Goal: Task Accomplishment & Management: Complete application form

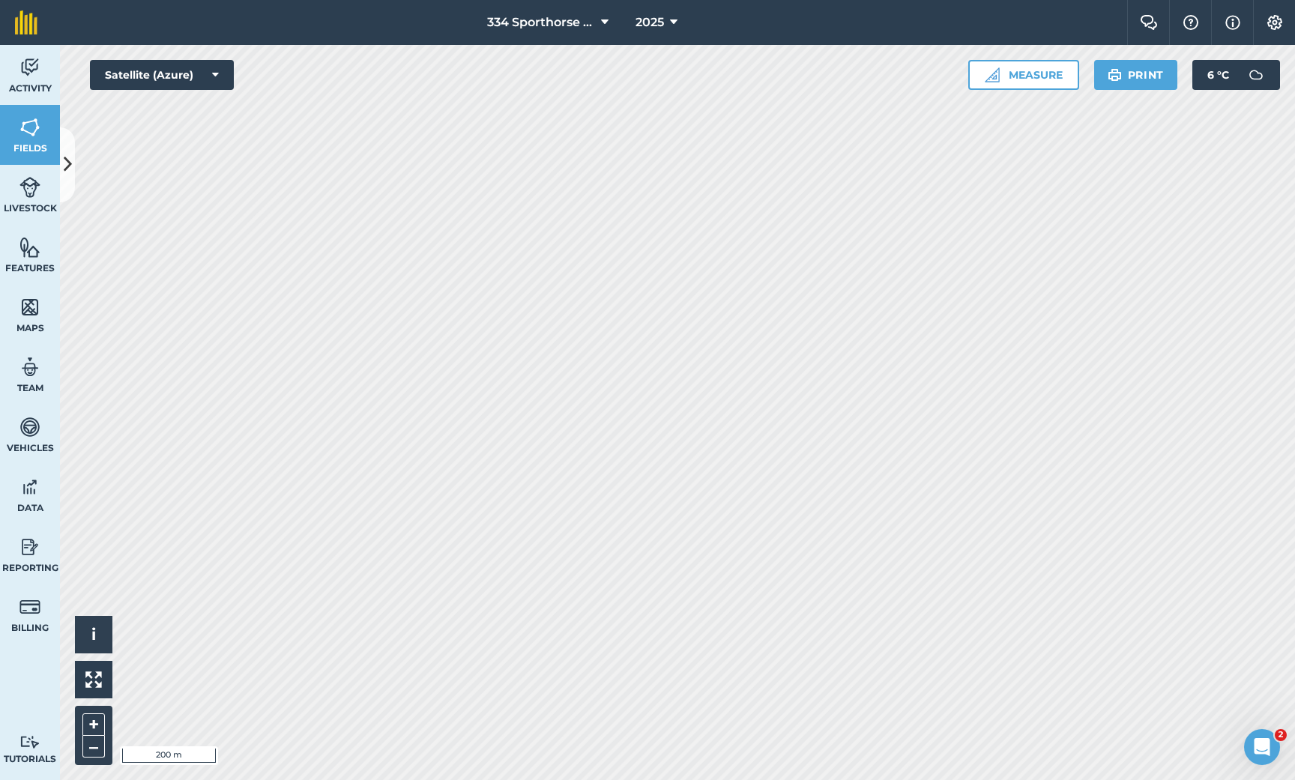
click at [67, 175] on icon at bounding box center [68, 164] width 8 height 26
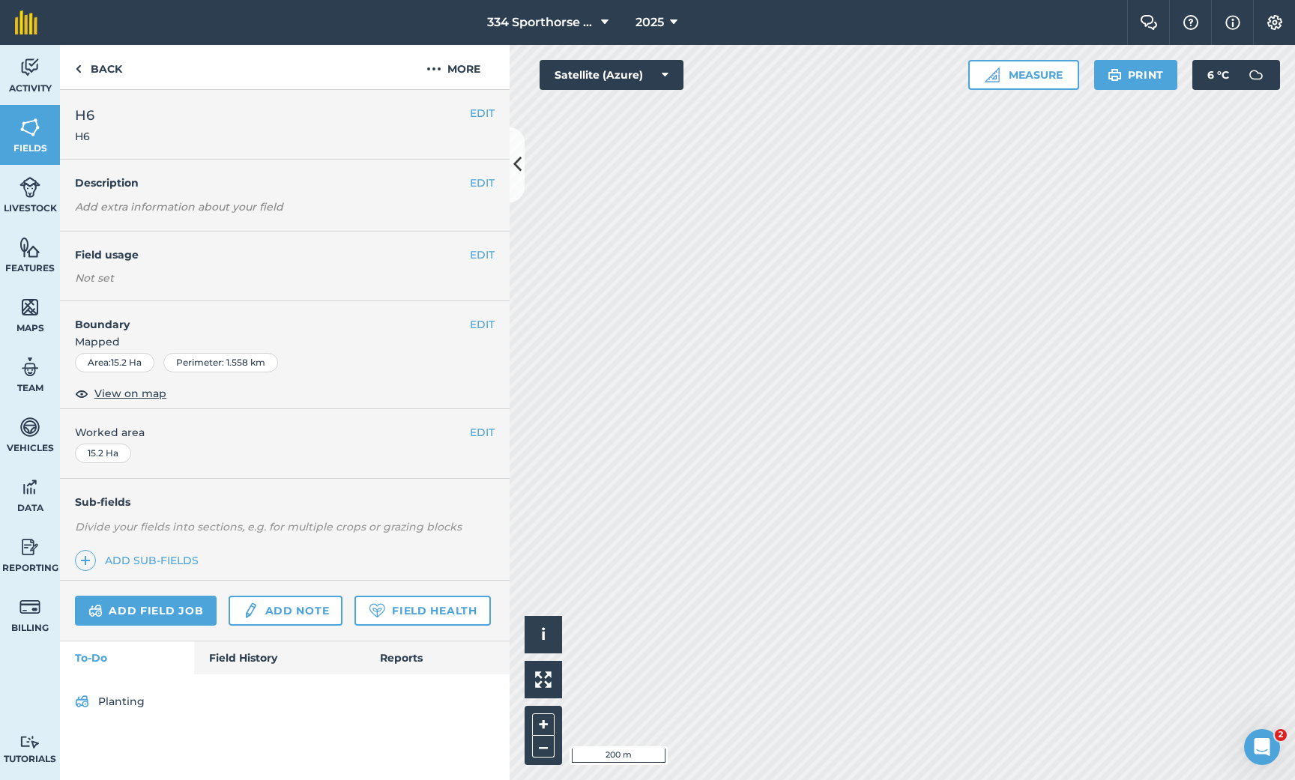
click at [154, 606] on link "Add field job" at bounding box center [146, 611] width 142 height 30
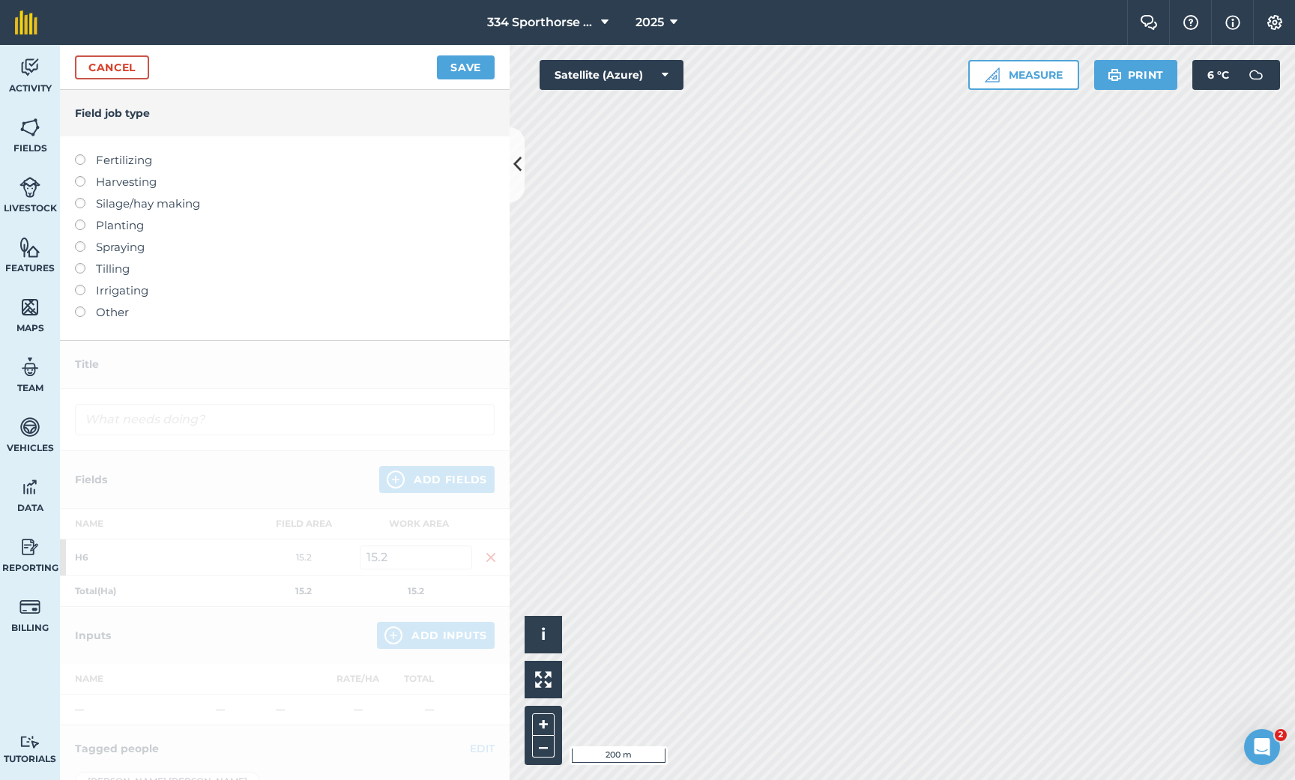
click at [81, 154] on label at bounding box center [85, 154] width 21 height 0
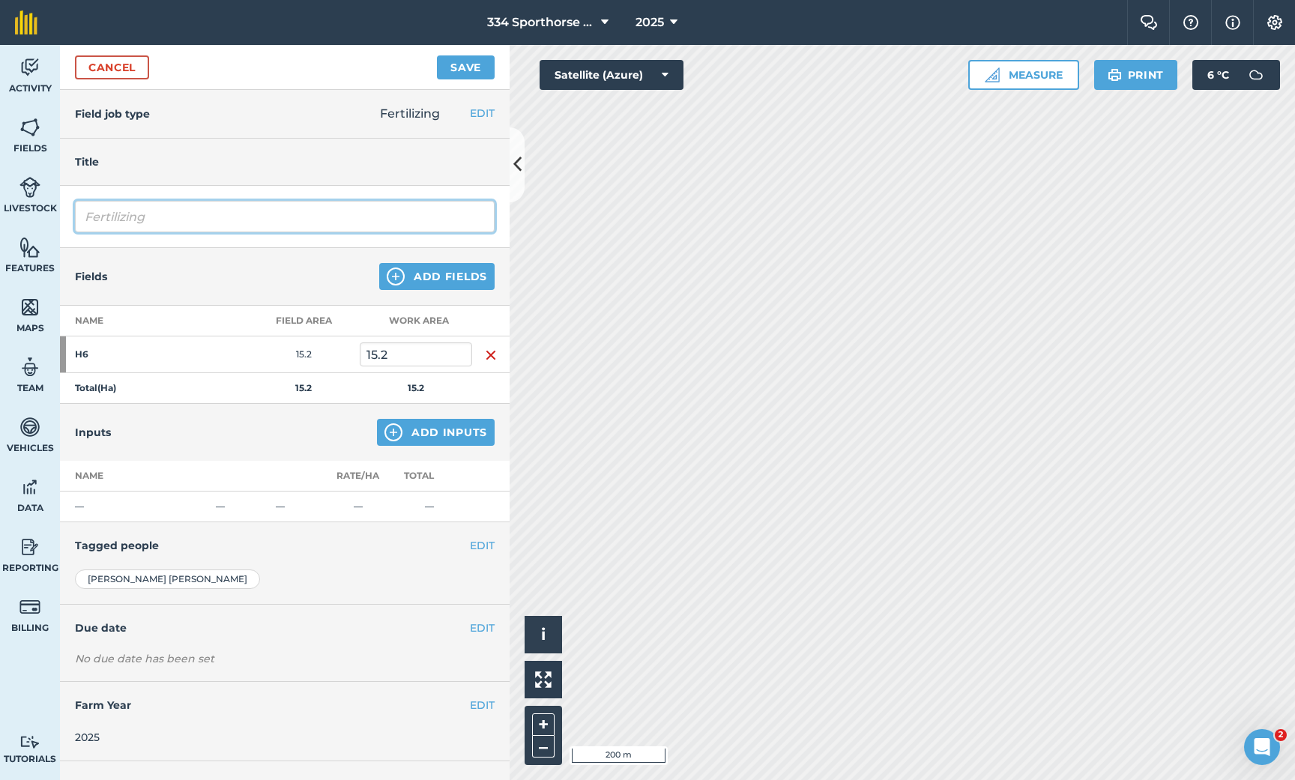
click at [201, 216] on input "Fertilizing" at bounding box center [285, 216] width 420 height 31
type input "[PERSON_NAME]"
click at [396, 426] on img at bounding box center [393, 432] width 18 height 18
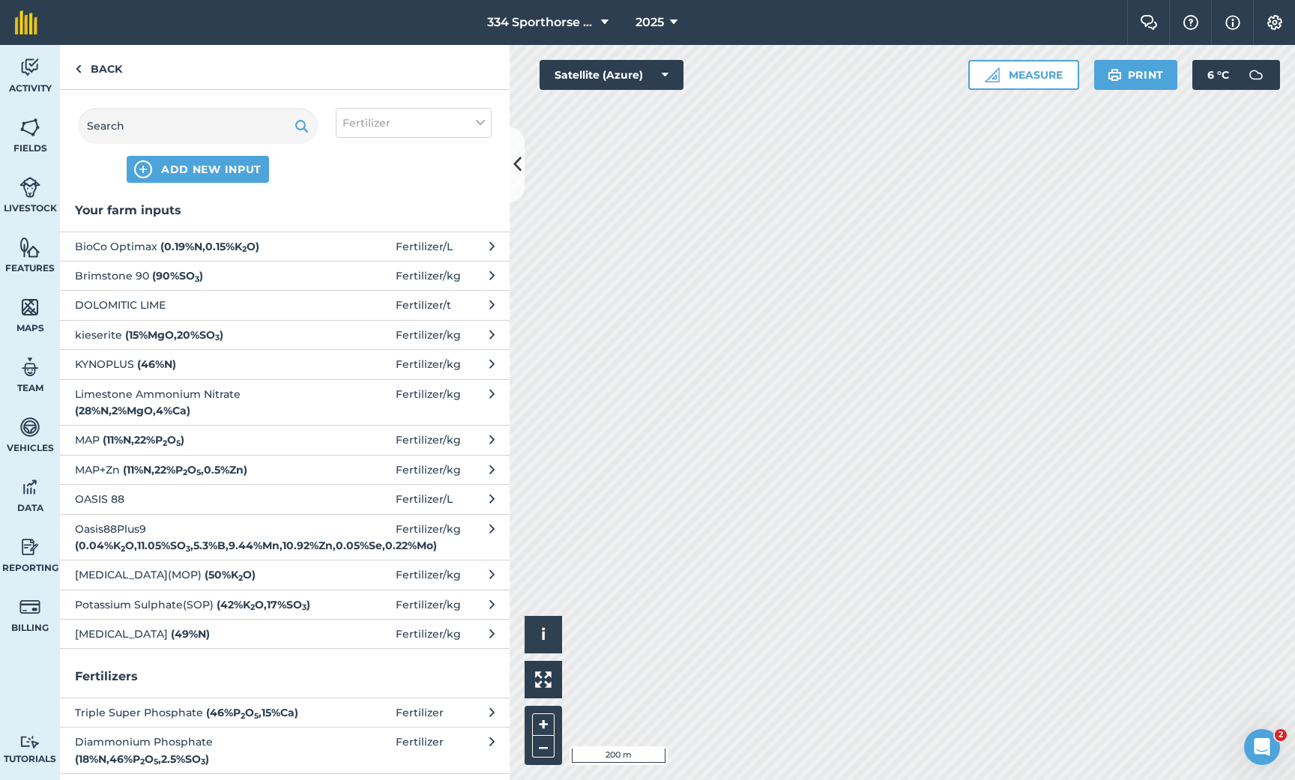
click at [173, 303] on span "DOLOMITIC LIME" at bounding box center [197, 305] width 245 height 16
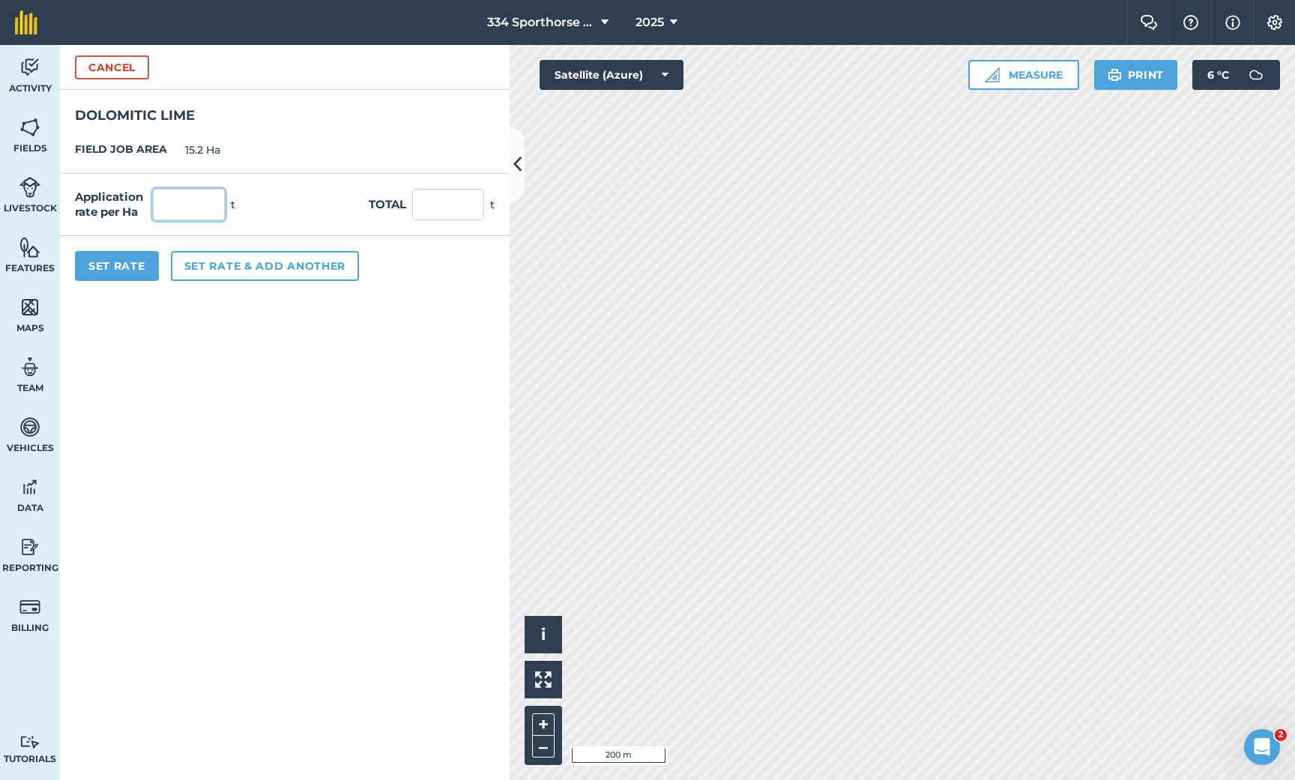
click at [185, 211] on input "text" at bounding box center [189, 204] width 72 height 31
type input "2"
type input "30.4"
click at [149, 264] on button "Set Rate" at bounding box center [117, 266] width 84 height 30
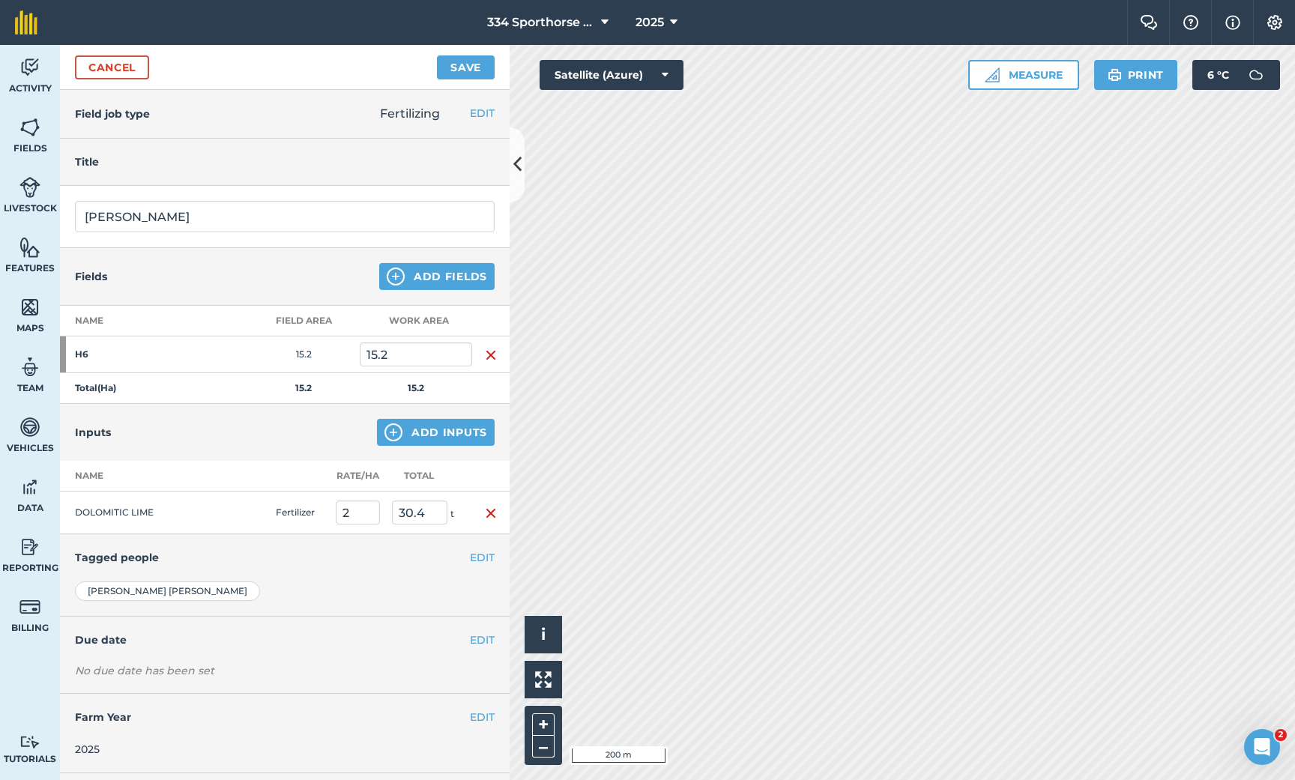
click at [456, 69] on button "Save" at bounding box center [466, 67] width 58 height 24
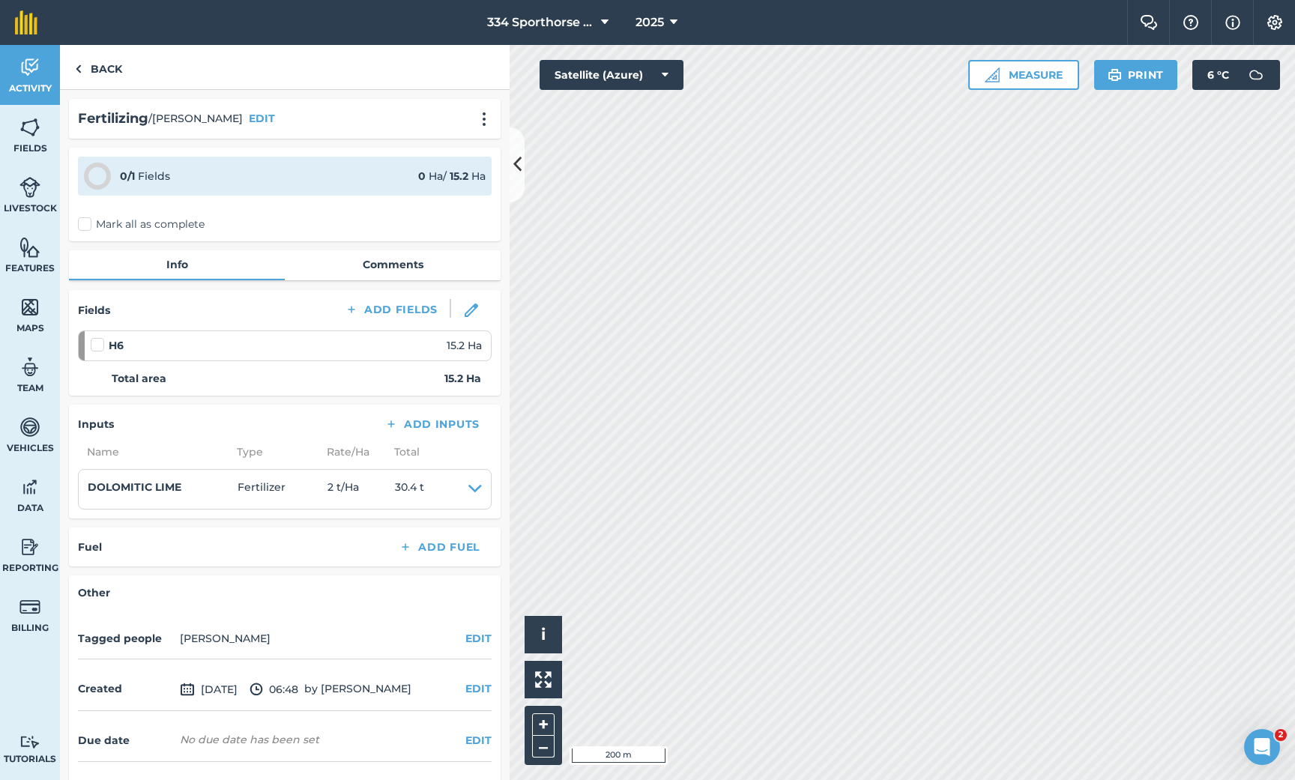
click at [91, 228] on label "Mark all as complete" at bounding box center [141, 225] width 127 height 16
click at [88, 226] on input "Mark all as complete" at bounding box center [83, 222] width 10 height 10
checkbox input "false"
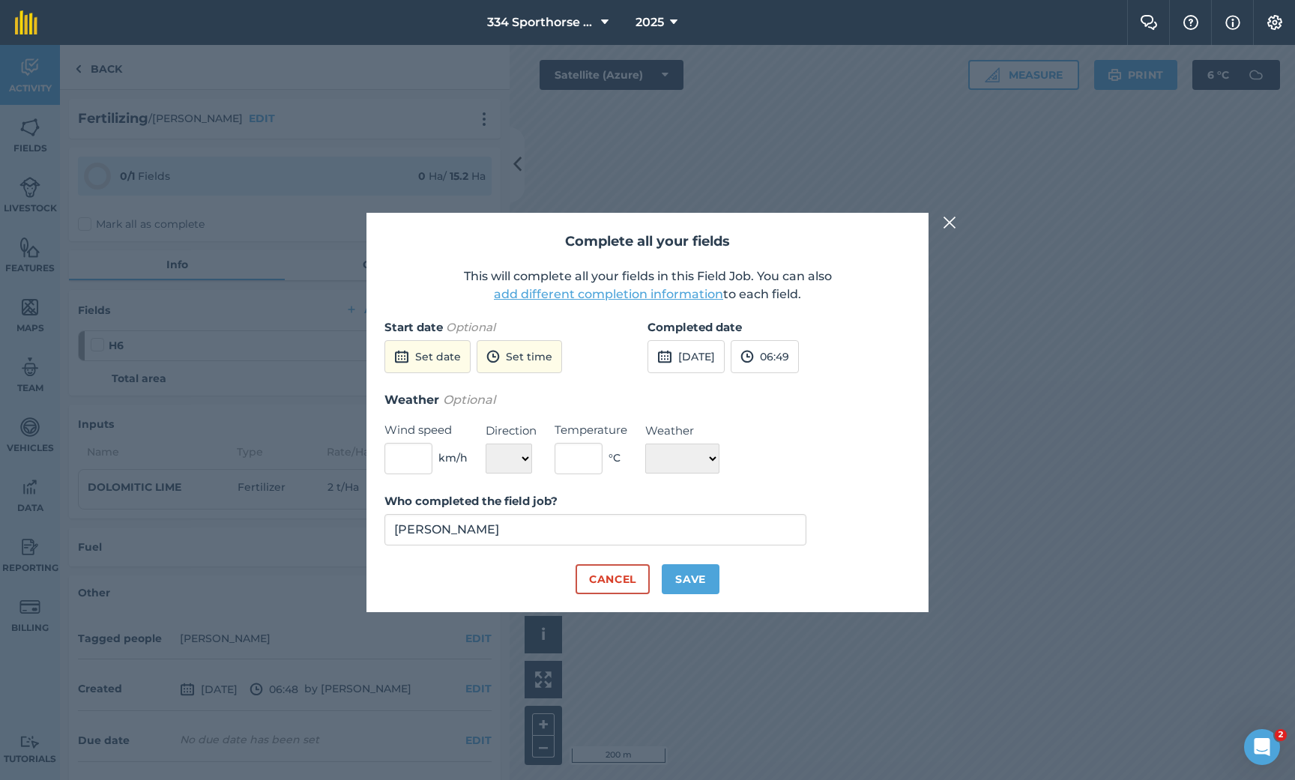
click at [679, 360] on button "[DATE]" at bounding box center [686, 356] width 77 height 33
click at [737, 505] on abbr "24" at bounding box center [736, 510] width 10 height 10
select select "Rainy"
click at [584, 465] on input "text" at bounding box center [579, 458] width 48 height 31
type input "12"
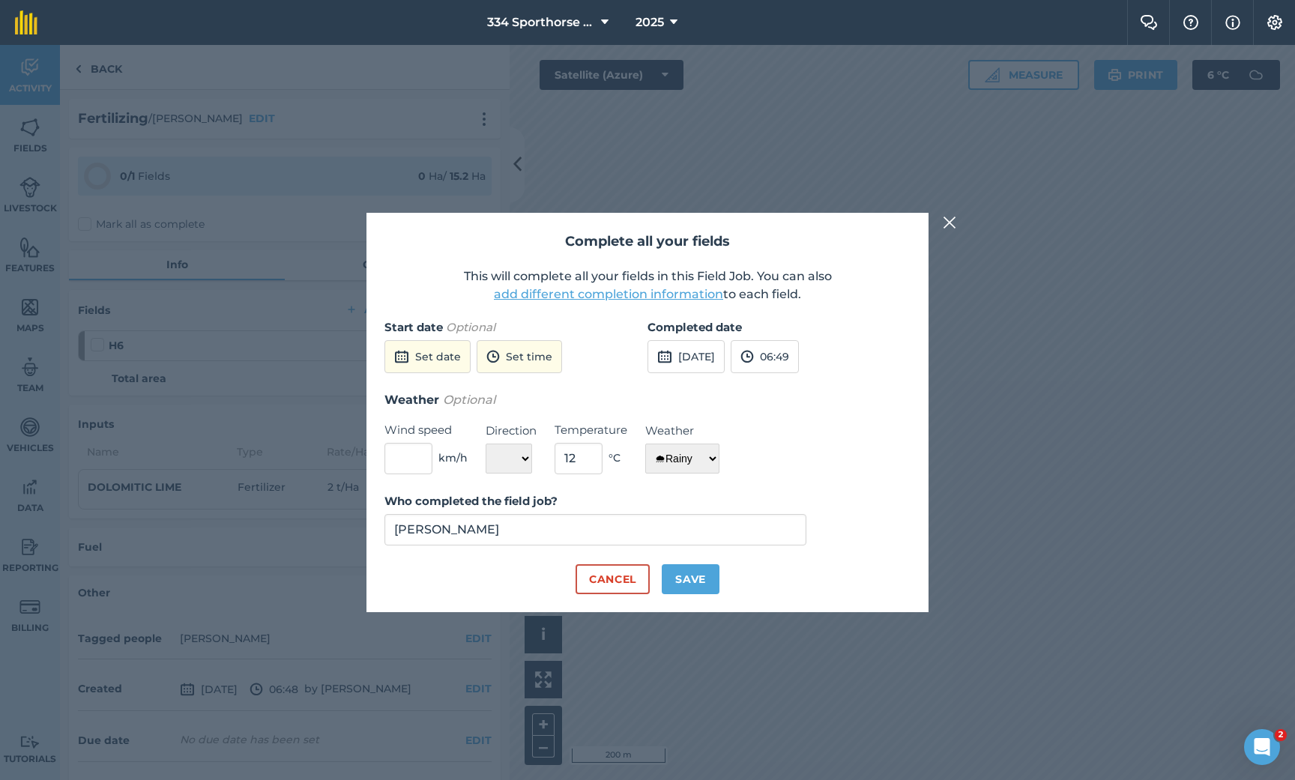
click at [694, 573] on button "Save" at bounding box center [691, 579] width 58 height 30
checkbox input "true"
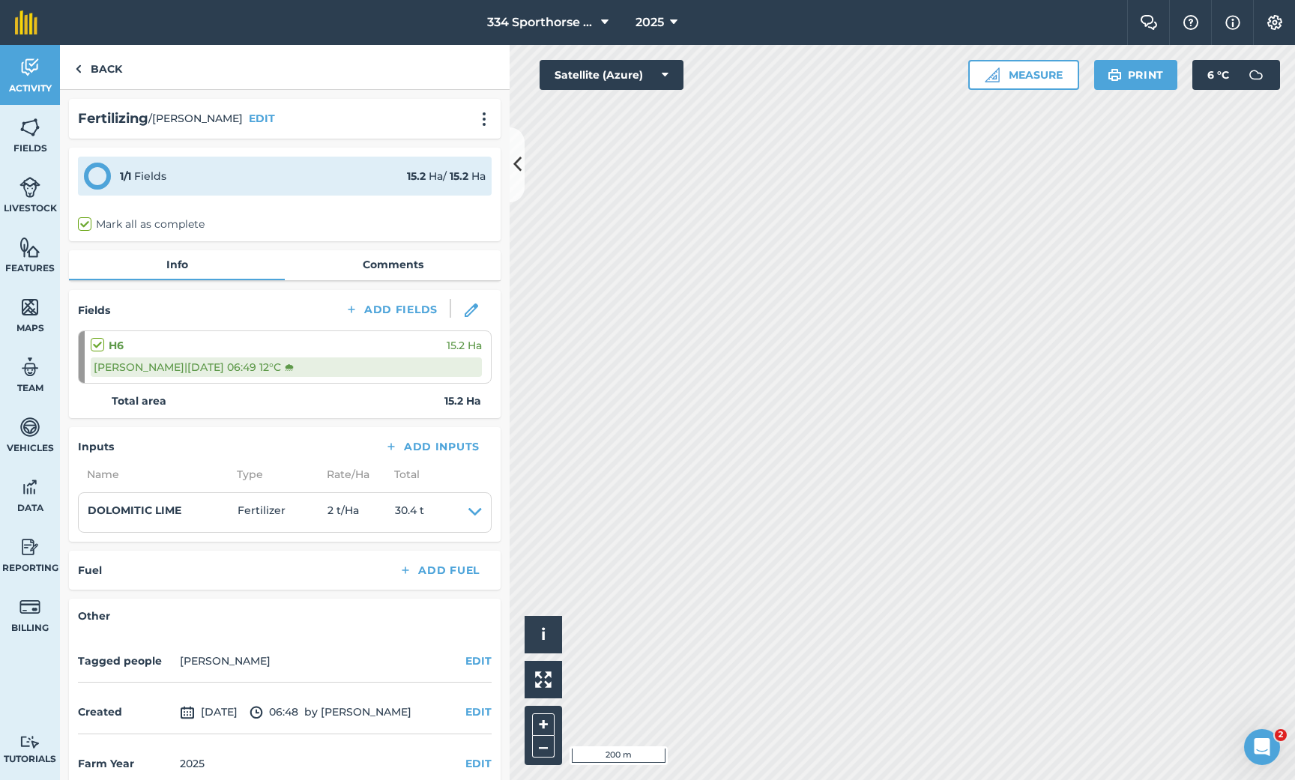
click at [519, 169] on icon at bounding box center [517, 164] width 8 height 26
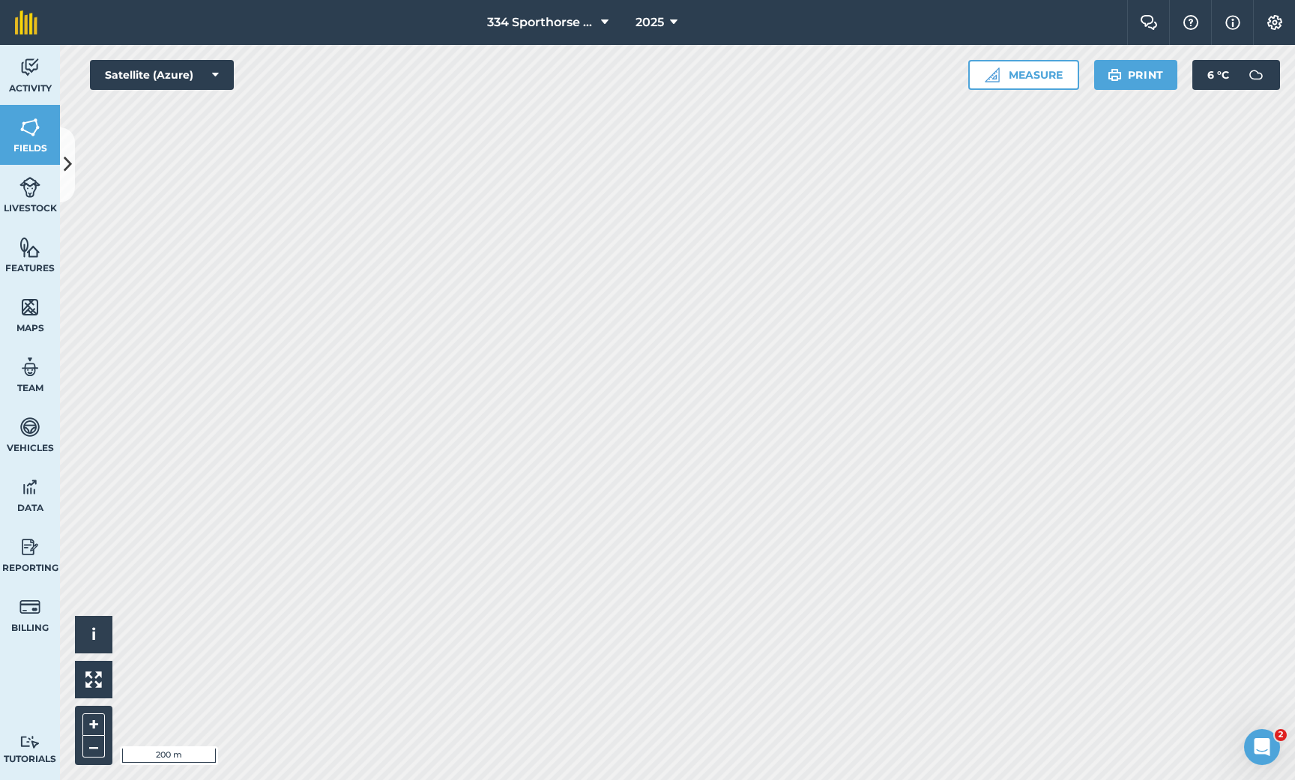
click at [65, 158] on icon at bounding box center [68, 164] width 8 height 26
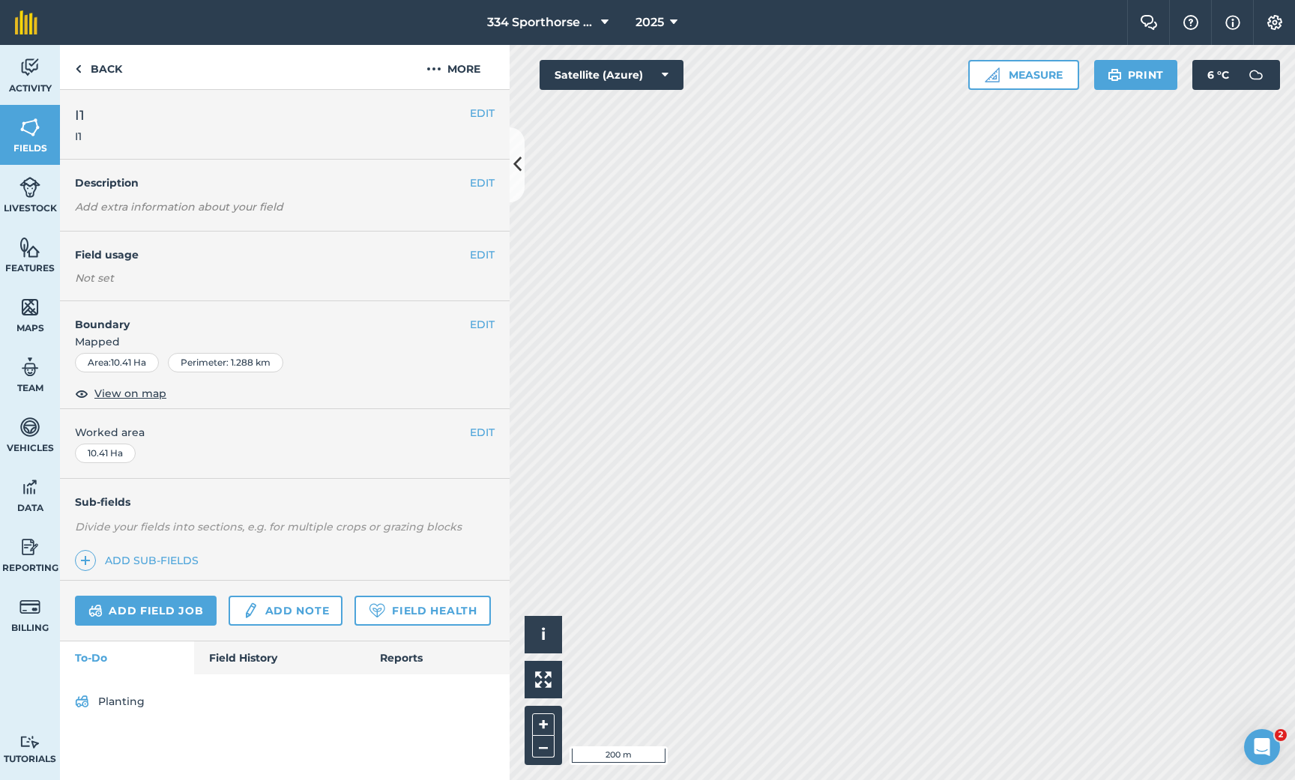
click at [176, 614] on link "Add field job" at bounding box center [146, 611] width 142 height 30
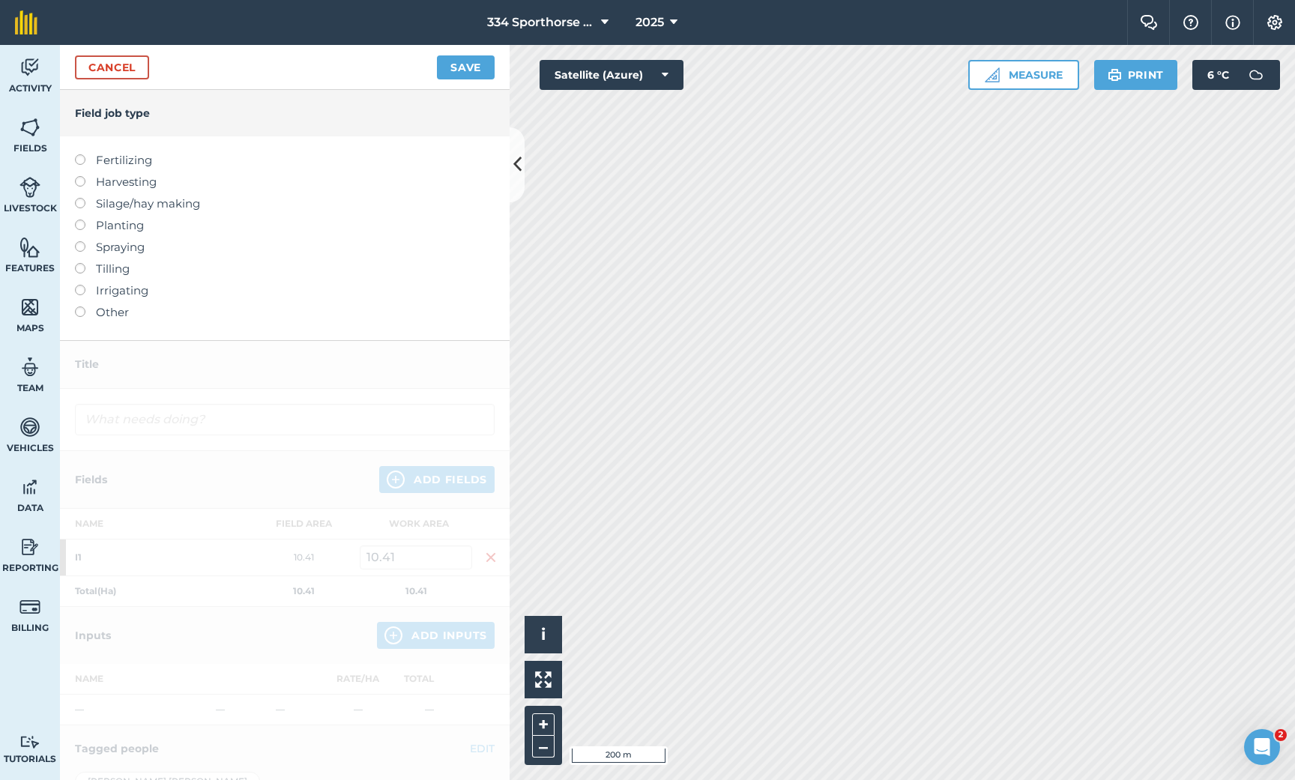
click at [80, 154] on label at bounding box center [85, 154] width 21 height 0
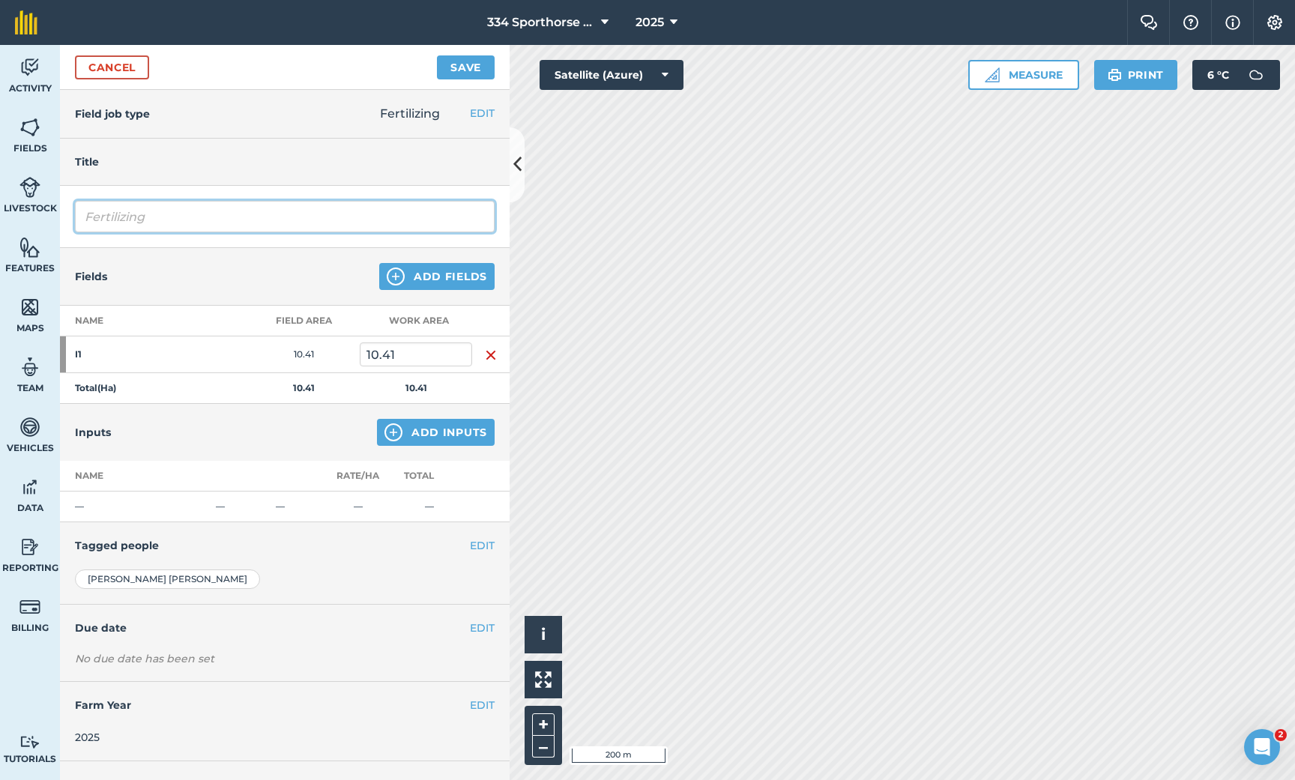
click at [139, 208] on input "Fertilizing" at bounding box center [285, 216] width 420 height 31
type input "[PERSON_NAME]"
click at [423, 277] on button "Add Fields" at bounding box center [436, 276] width 115 height 27
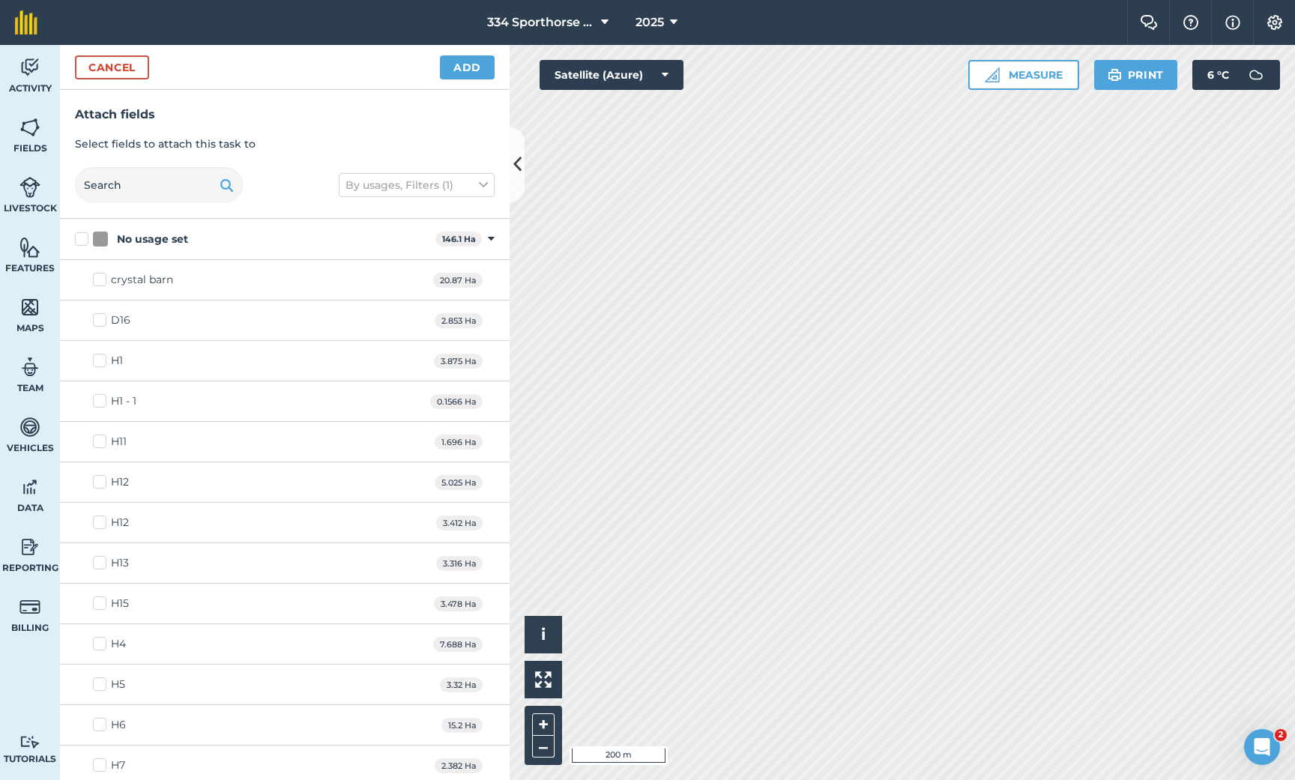
checkbox input "true"
click at [465, 66] on button "Add" at bounding box center [467, 67] width 55 height 24
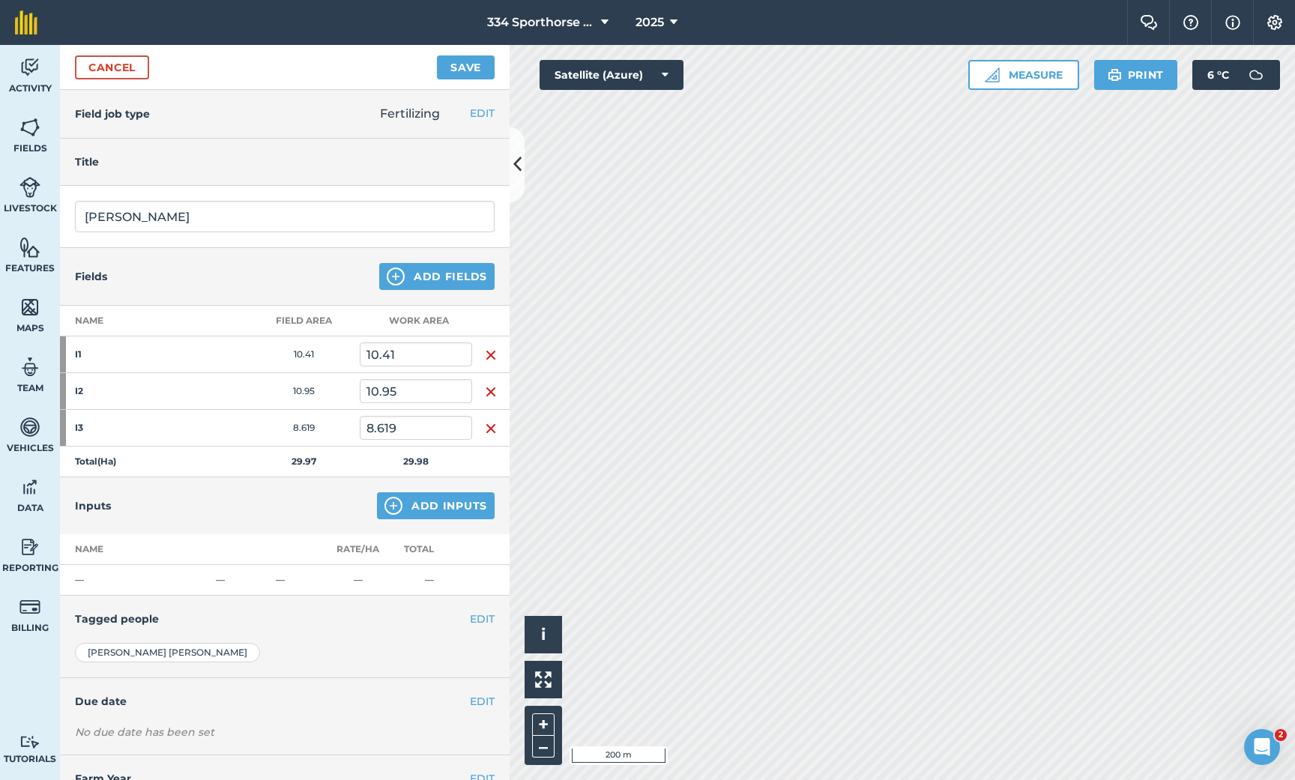
click at [418, 504] on button "Add Inputs" at bounding box center [436, 505] width 118 height 27
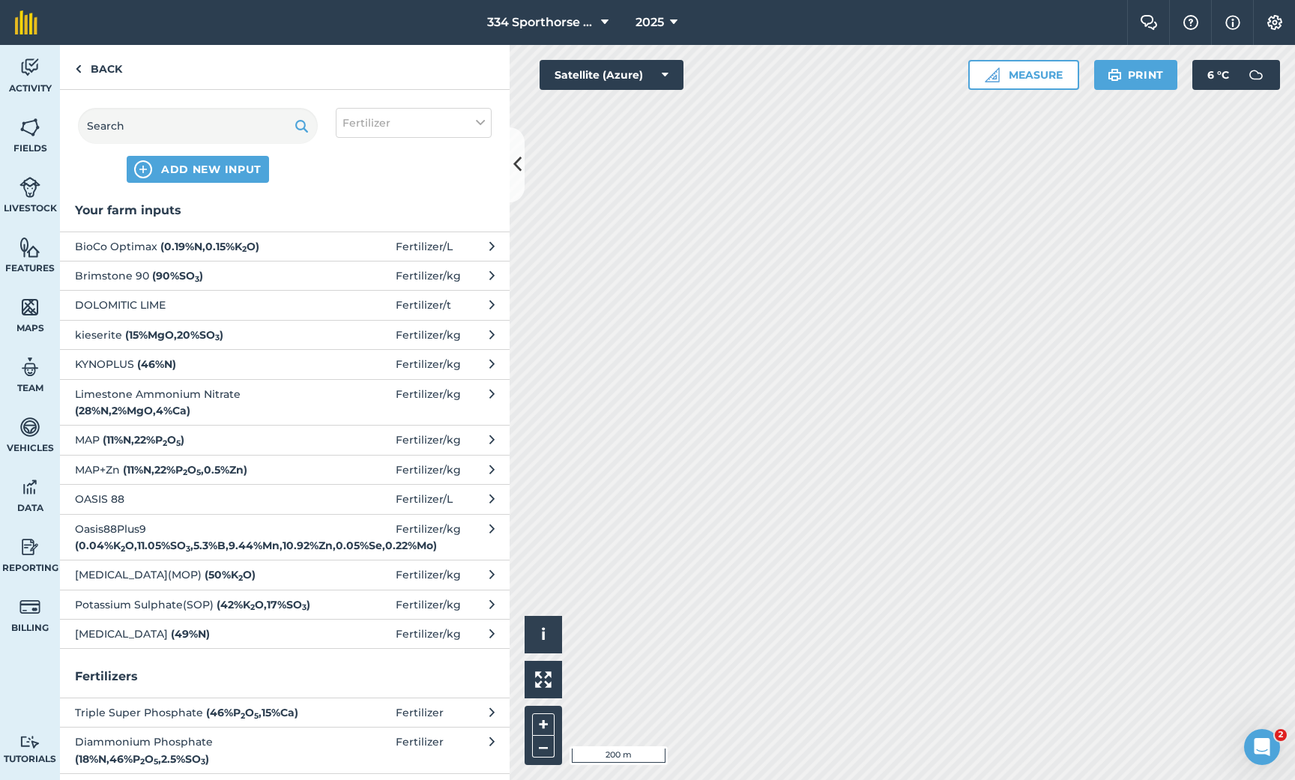
click at [136, 304] on span "DOLOMITIC LIME" at bounding box center [197, 305] width 245 height 16
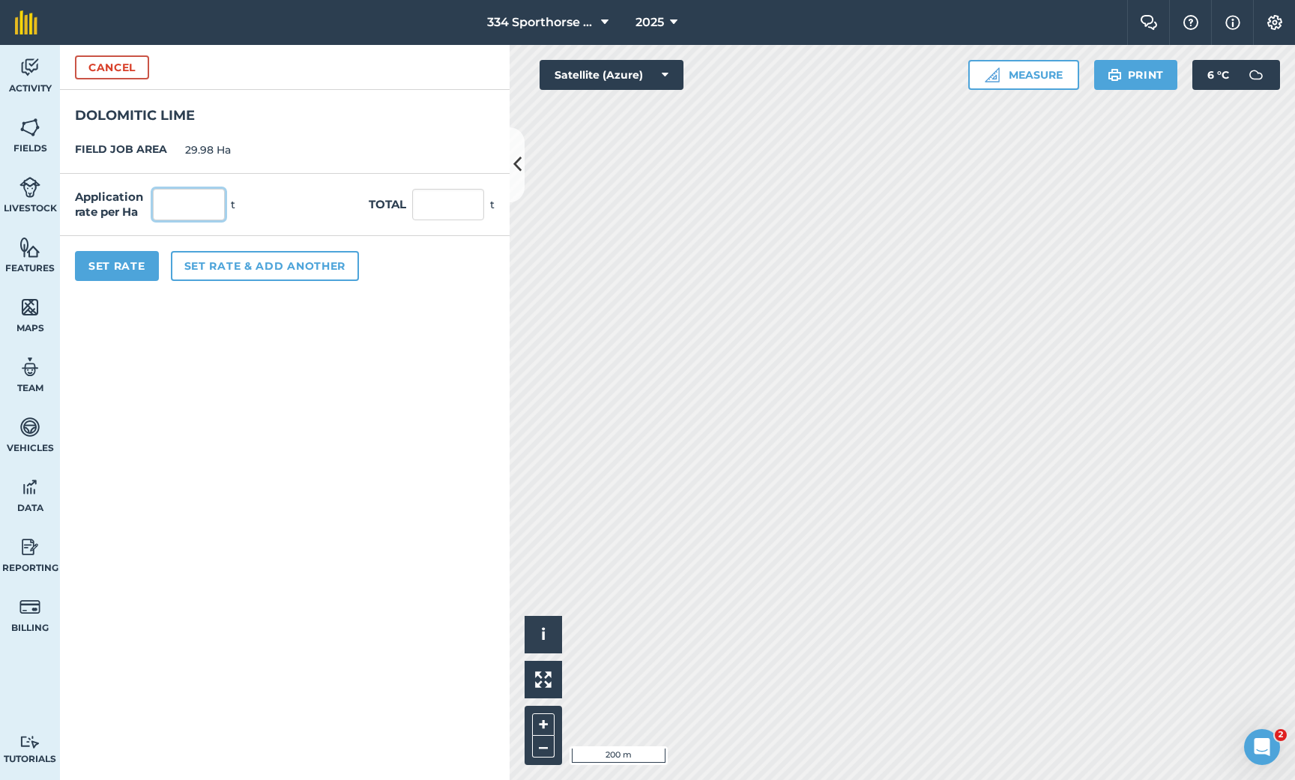
click at [174, 206] on input "text" at bounding box center [189, 204] width 72 height 31
type input "2"
type input "59.96"
click at [124, 263] on button "Set Rate" at bounding box center [117, 266] width 84 height 30
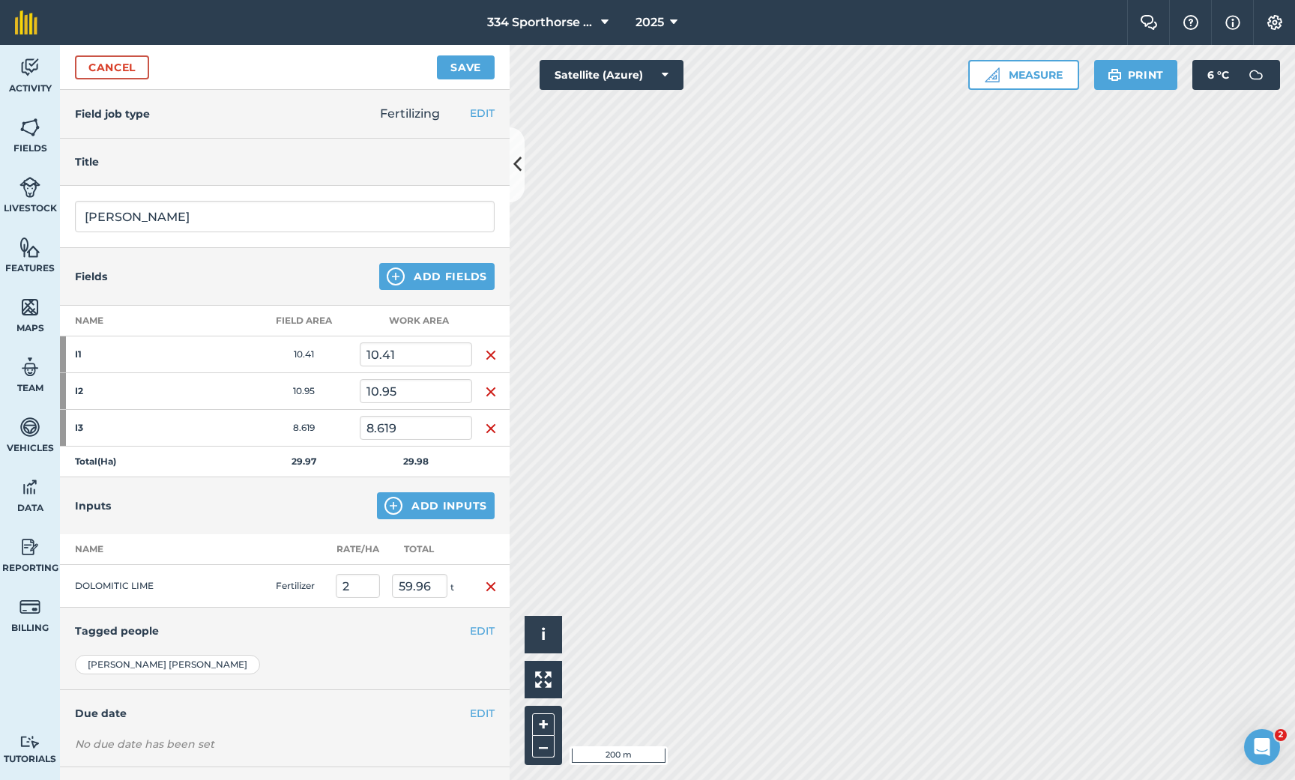
click at [471, 71] on button "Save" at bounding box center [466, 67] width 58 height 24
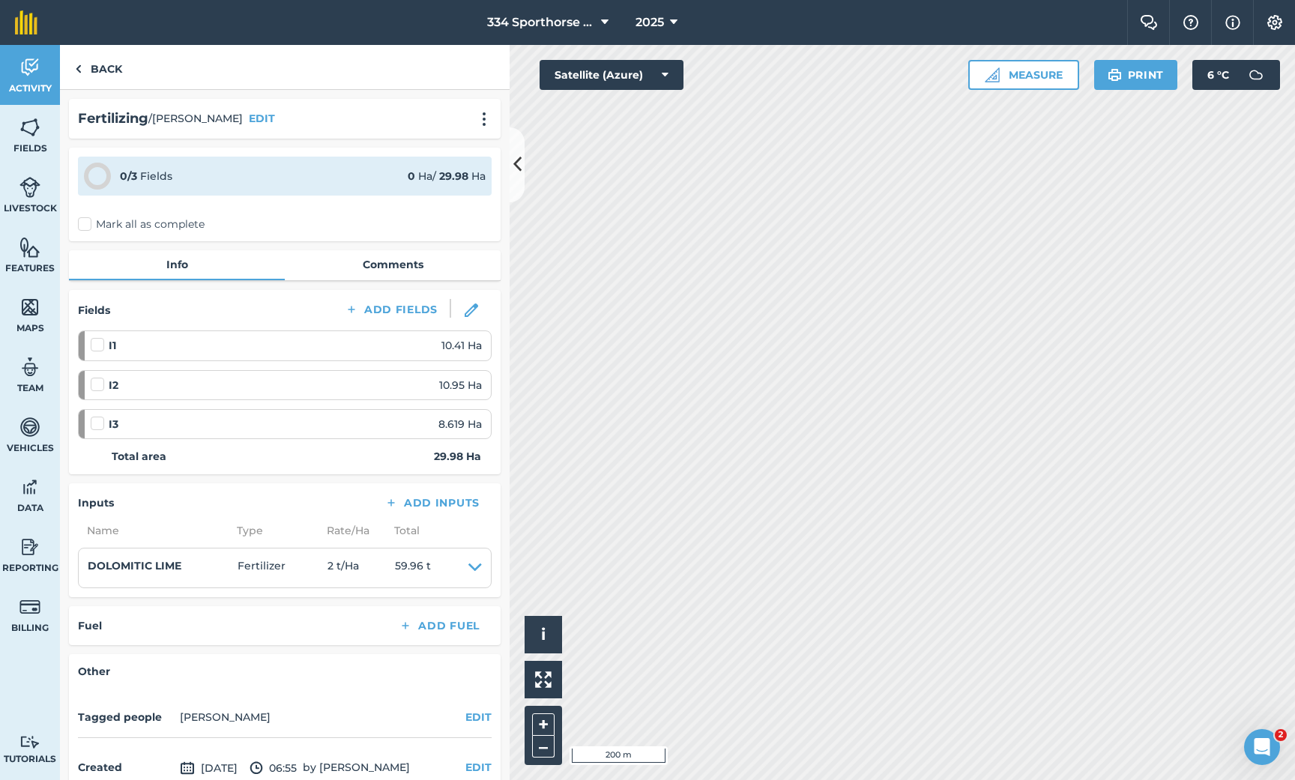
click at [84, 226] on label "Mark all as complete" at bounding box center [141, 225] width 127 height 16
click at [84, 226] on input "Mark all as complete" at bounding box center [83, 222] width 10 height 10
checkbox input "false"
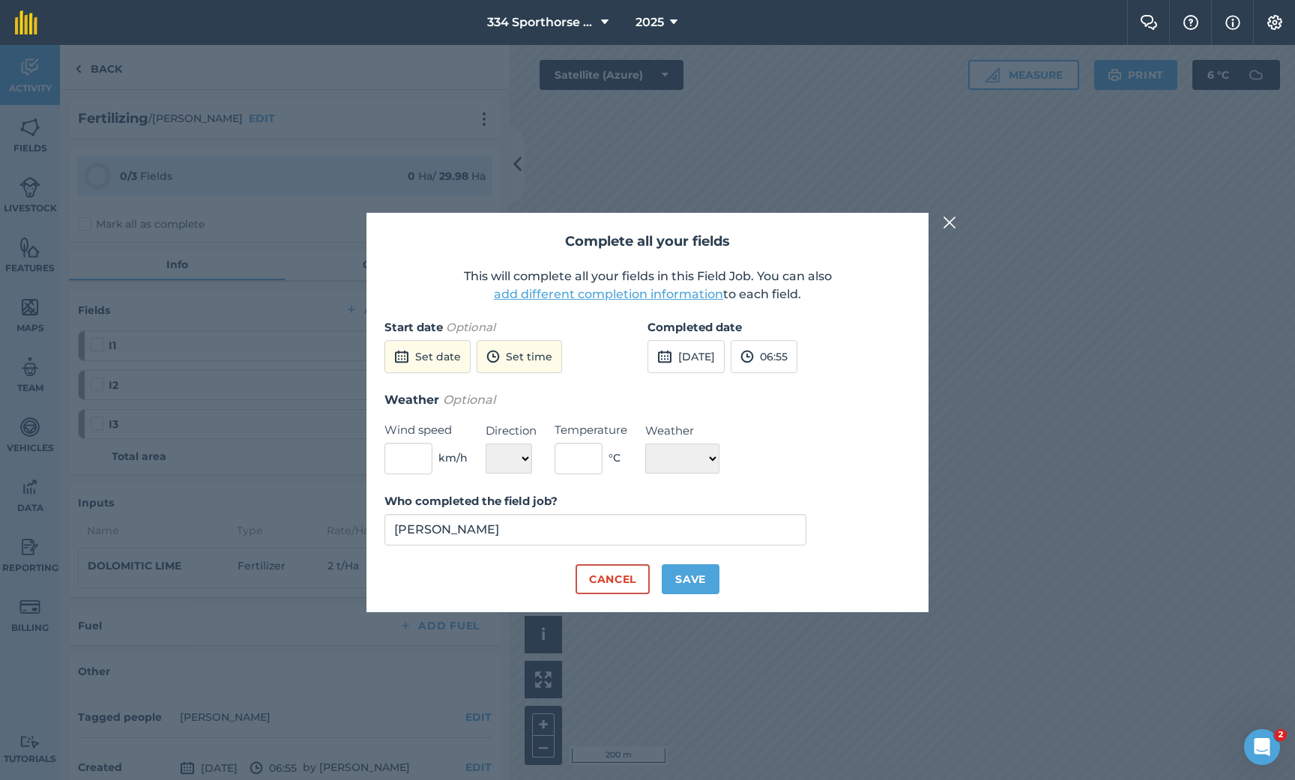
click at [705, 361] on button "[DATE]" at bounding box center [686, 356] width 77 height 33
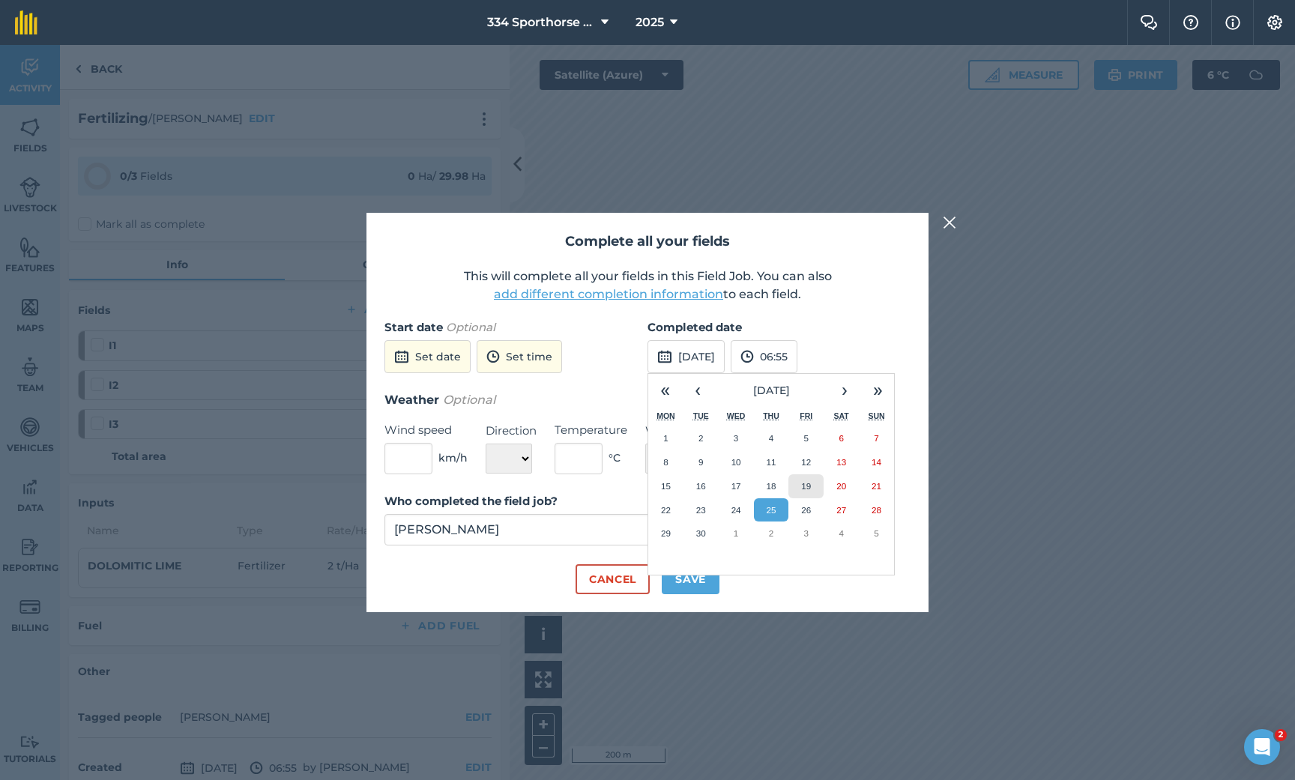
click at [811, 483] on abbr "19" at bounding box center [806, 486] width 10 height 10
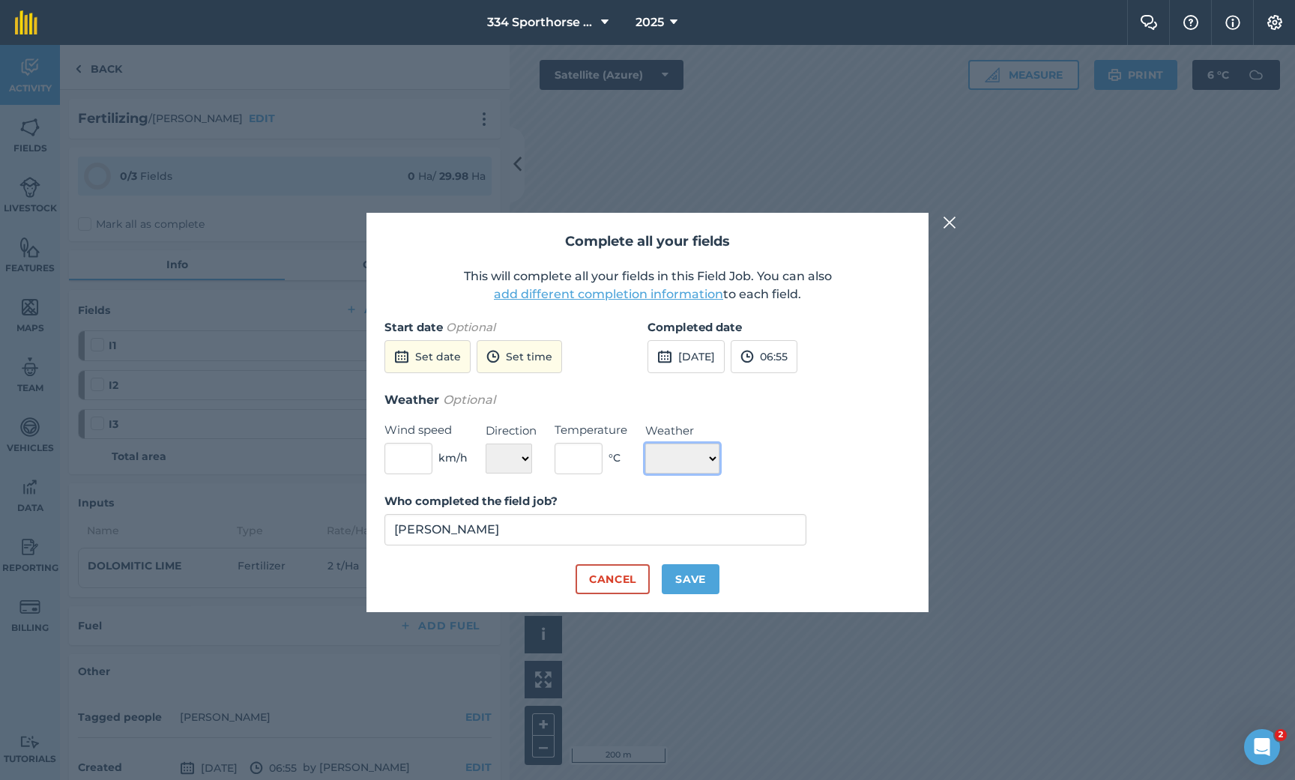
select select "Sunny"
click at [582, 462] on input "text" at bounding box center [579, 458] width 48 height 31
type input "20"
click at [691, 573] on button "Save" at bounding box center [691, 579] width 58 height 30
checkbox input "true"
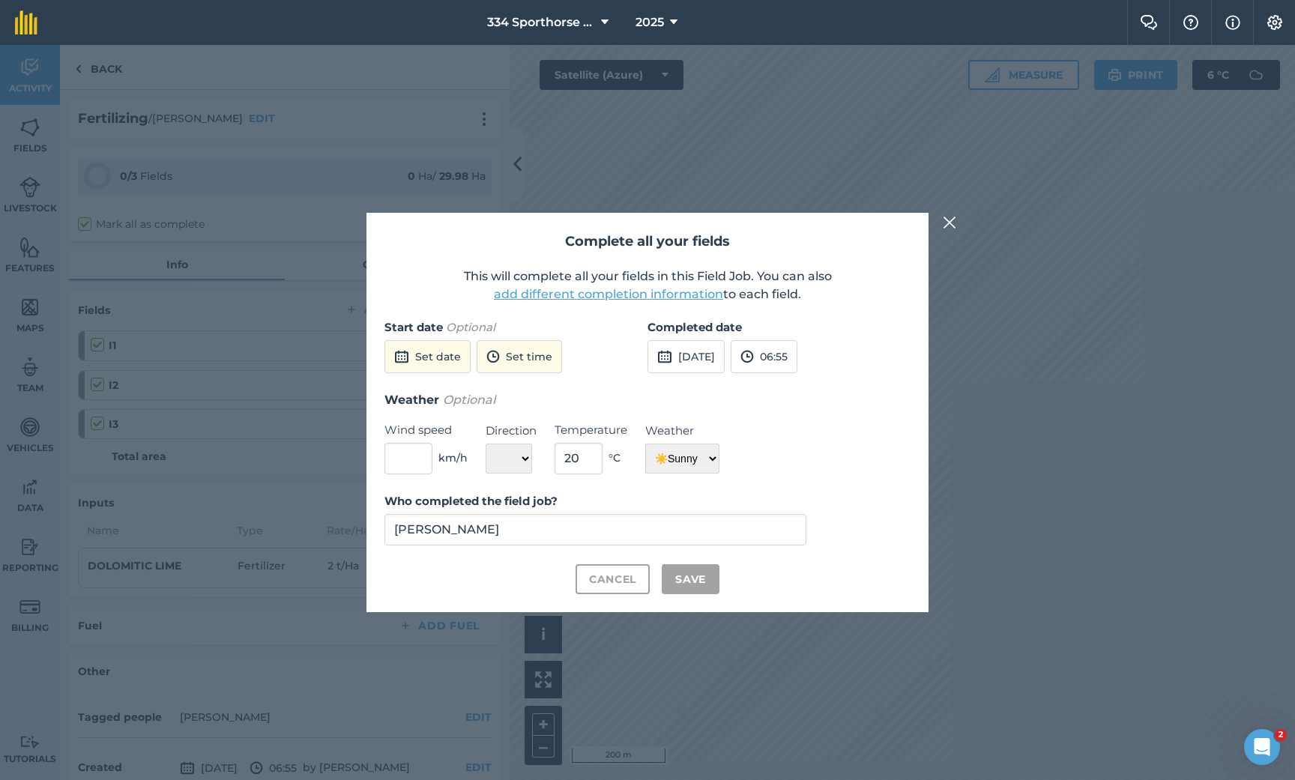
checkbox input "true"
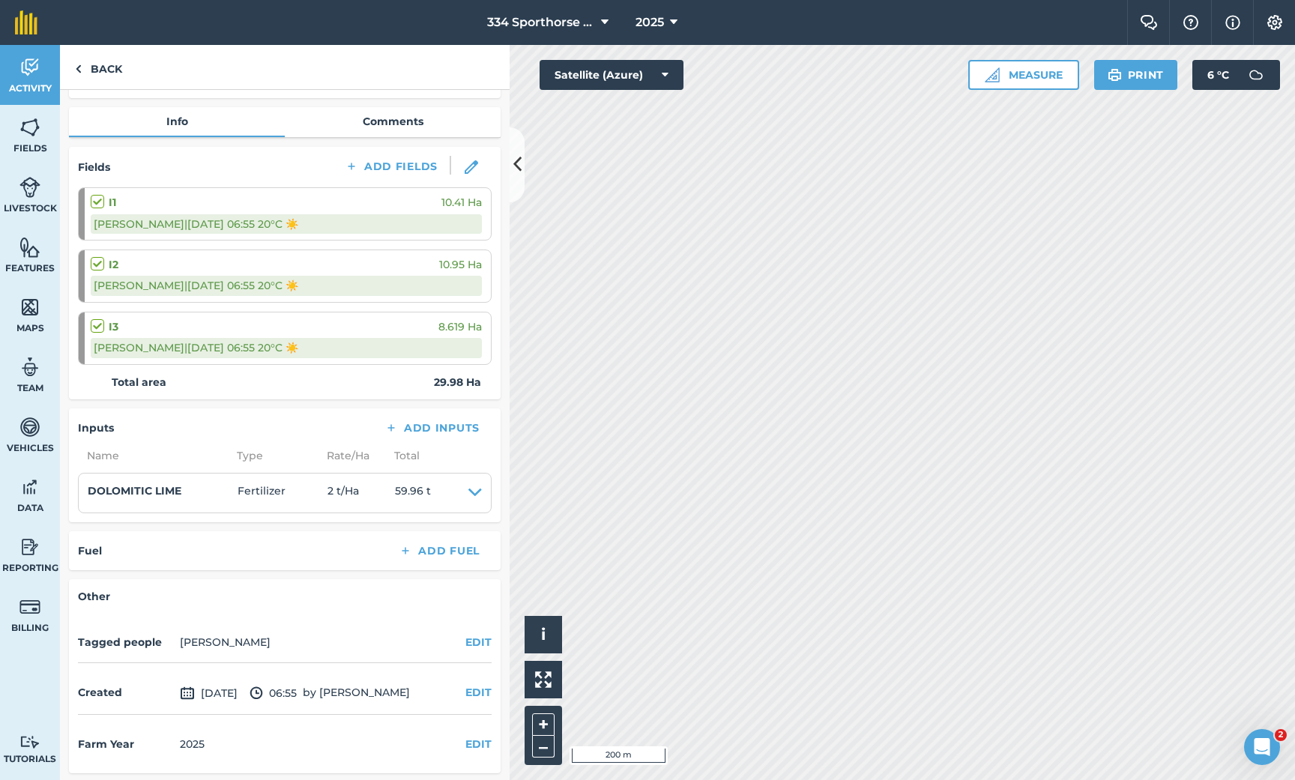
scroll to position [142, 0]
click at [276, 570] on div "Fertilizing / [PERSON_NAME] EDIT 3 / 3 Fields 29.98 Ha / 29.98 [PERSON_NAME] al…" at bounding box center [285, 435] width 450 height 690
click at [100, 80] on link "Back" at bounding box center [98, 67] width 77 height 44
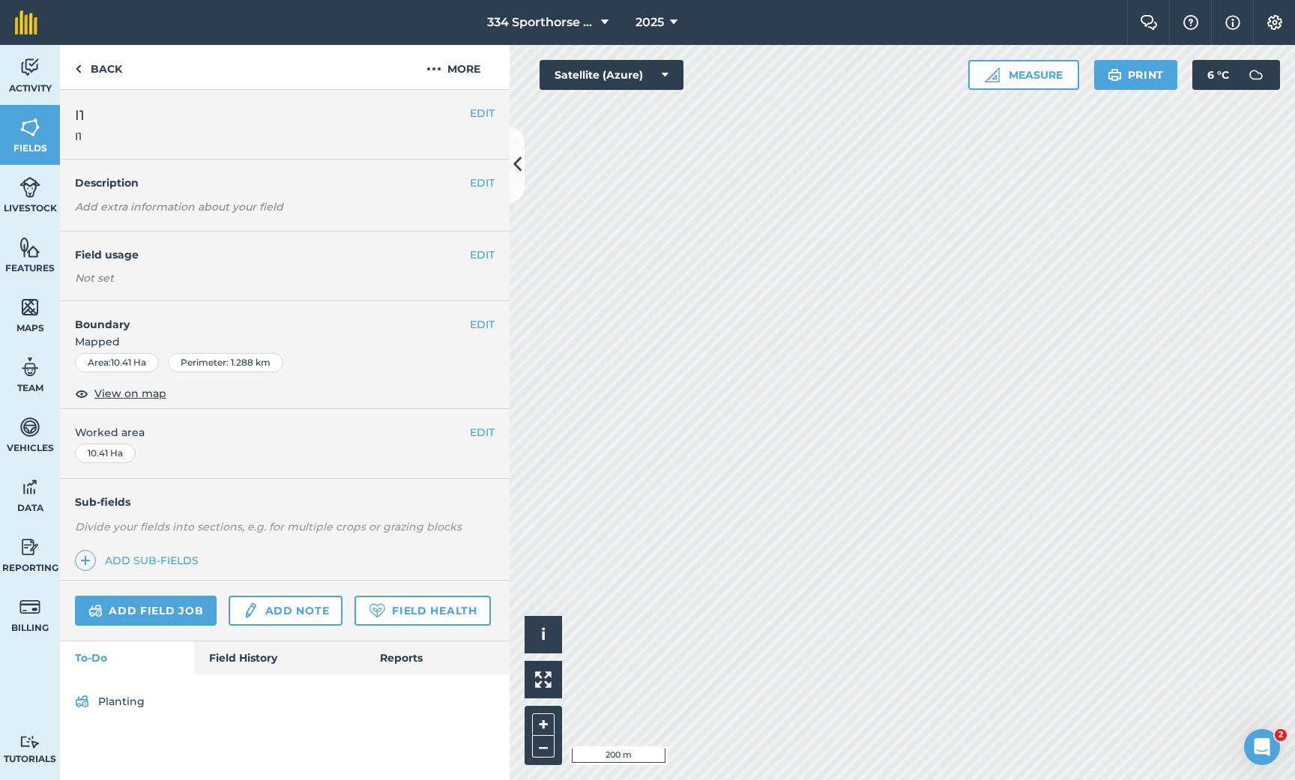
click at [253, 658] on link "Field History" at bounding box center [279, 658] width 170 height 33
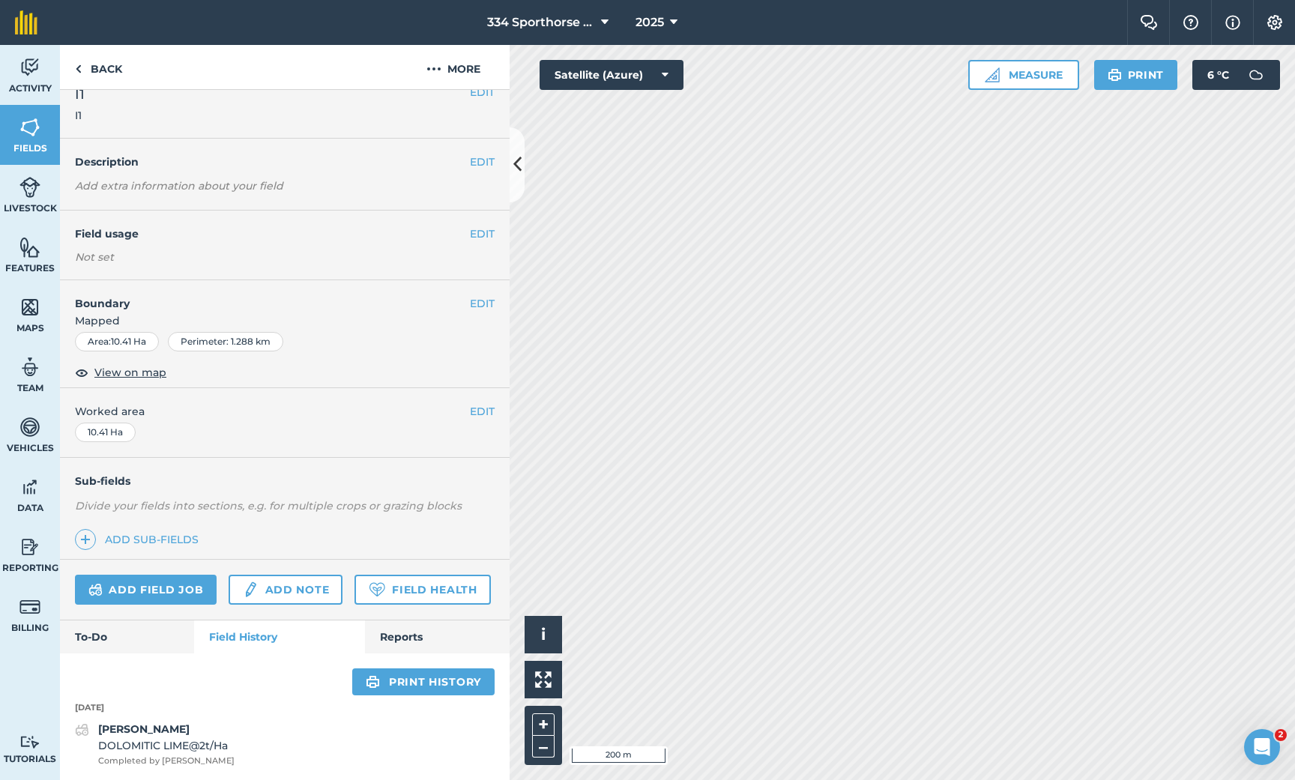
scroll to position [19, 0]
click at [523, 154] on button at bounding box center [517, 164] width 15 height 75
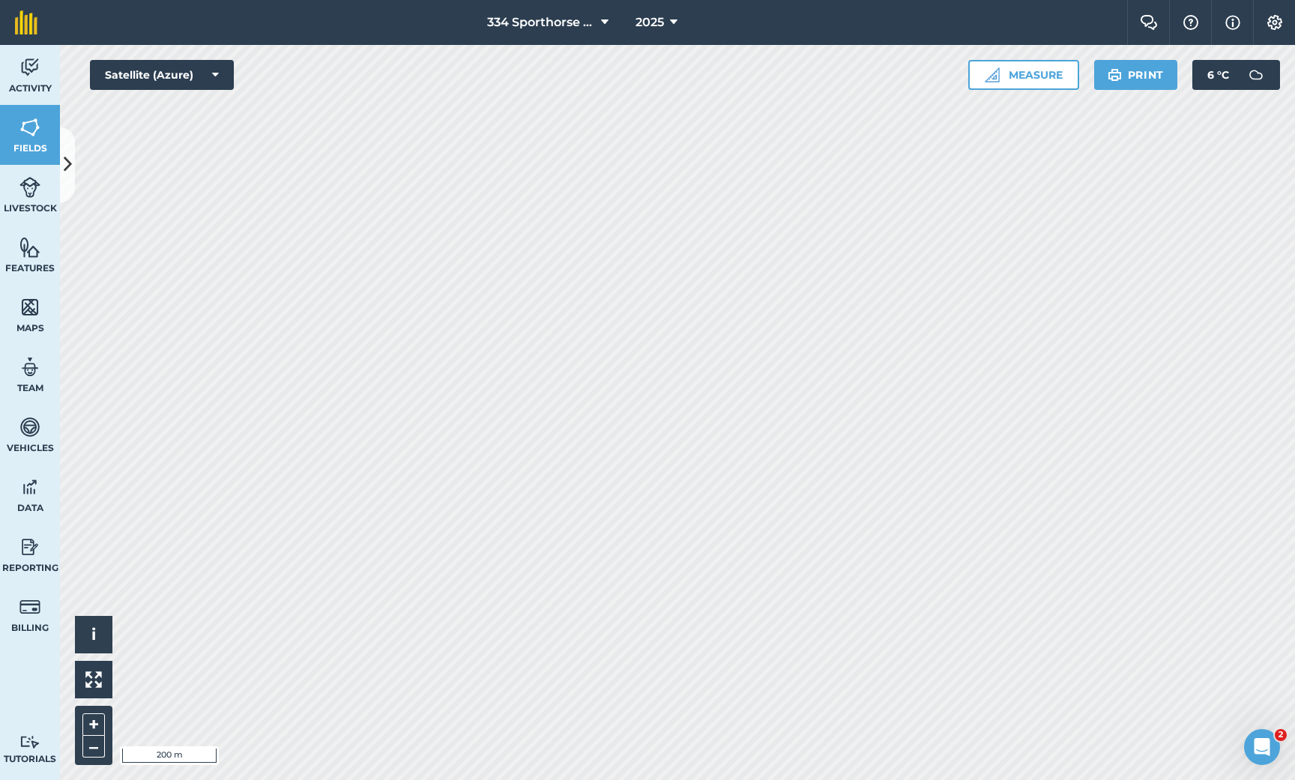
click at [64, 176] on icon at bounding box center [68, 164] width 8 height 26
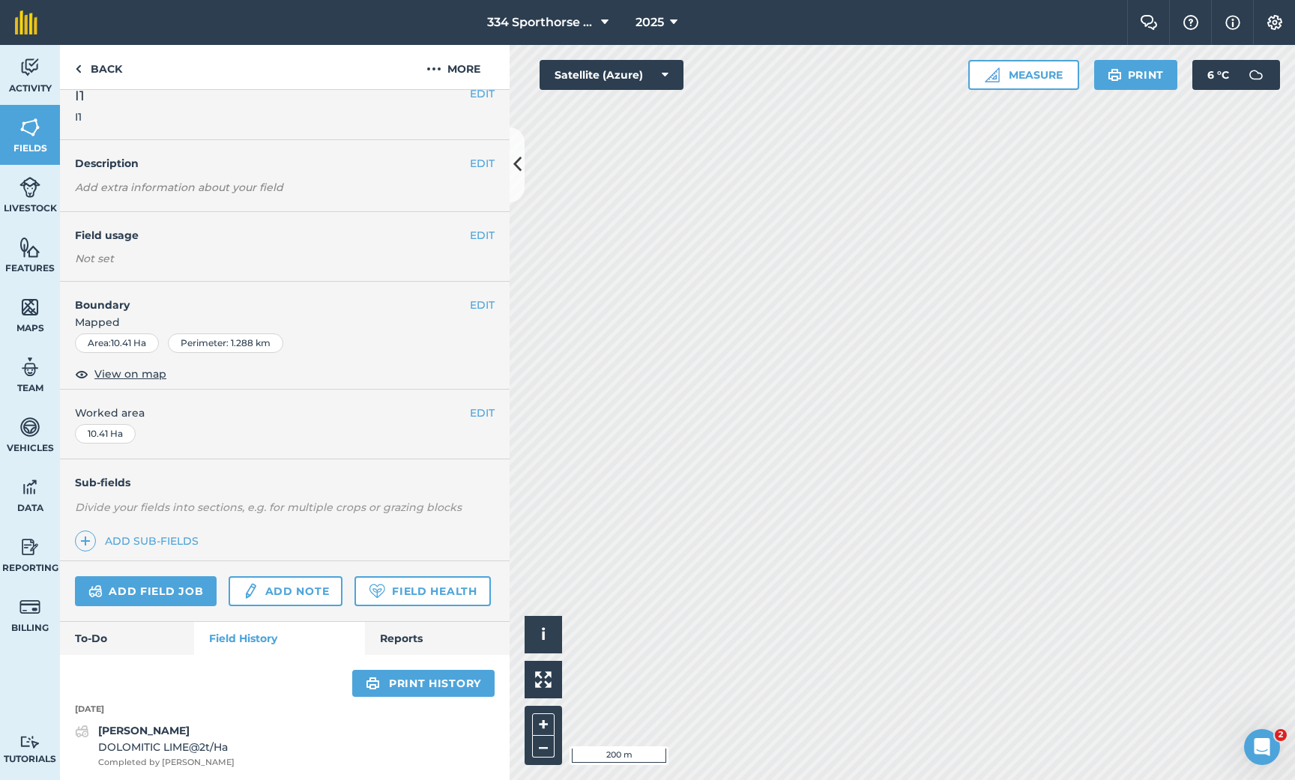
click at [516, 156] on icon at bounding box center [517, 164] width 8 height 26
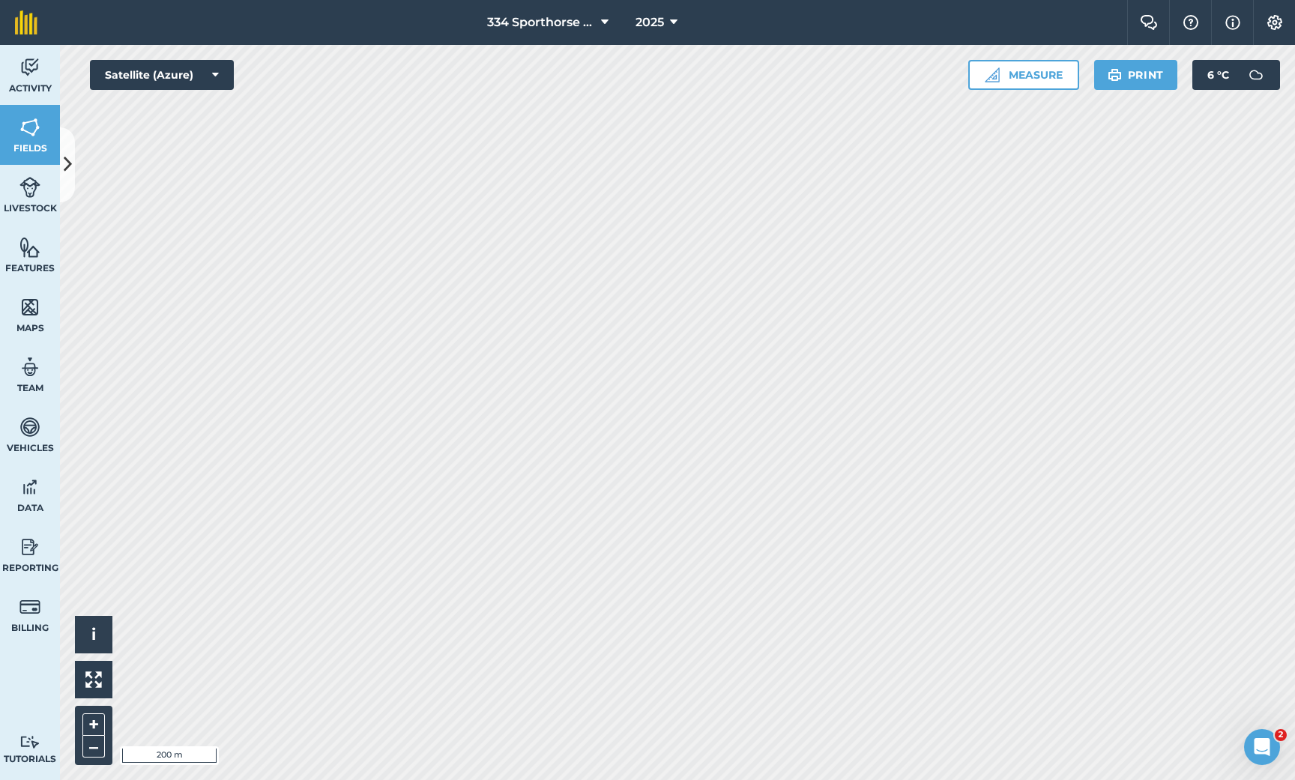
click at [1266, 25] on img at bounding box center [1275, 22] width 18 height 15
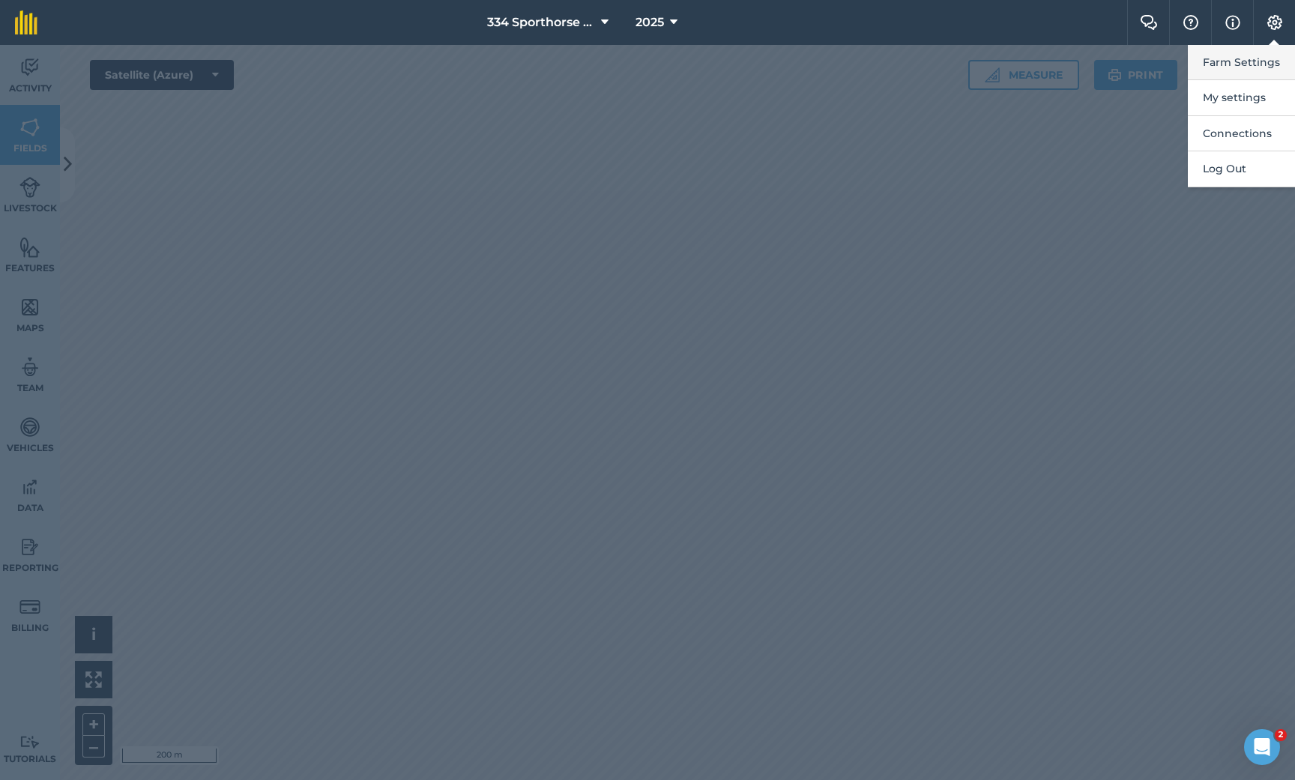
click at [1220, 56] on button "Farm Settings" at bounding box center [1241, 62] width 107 height 35
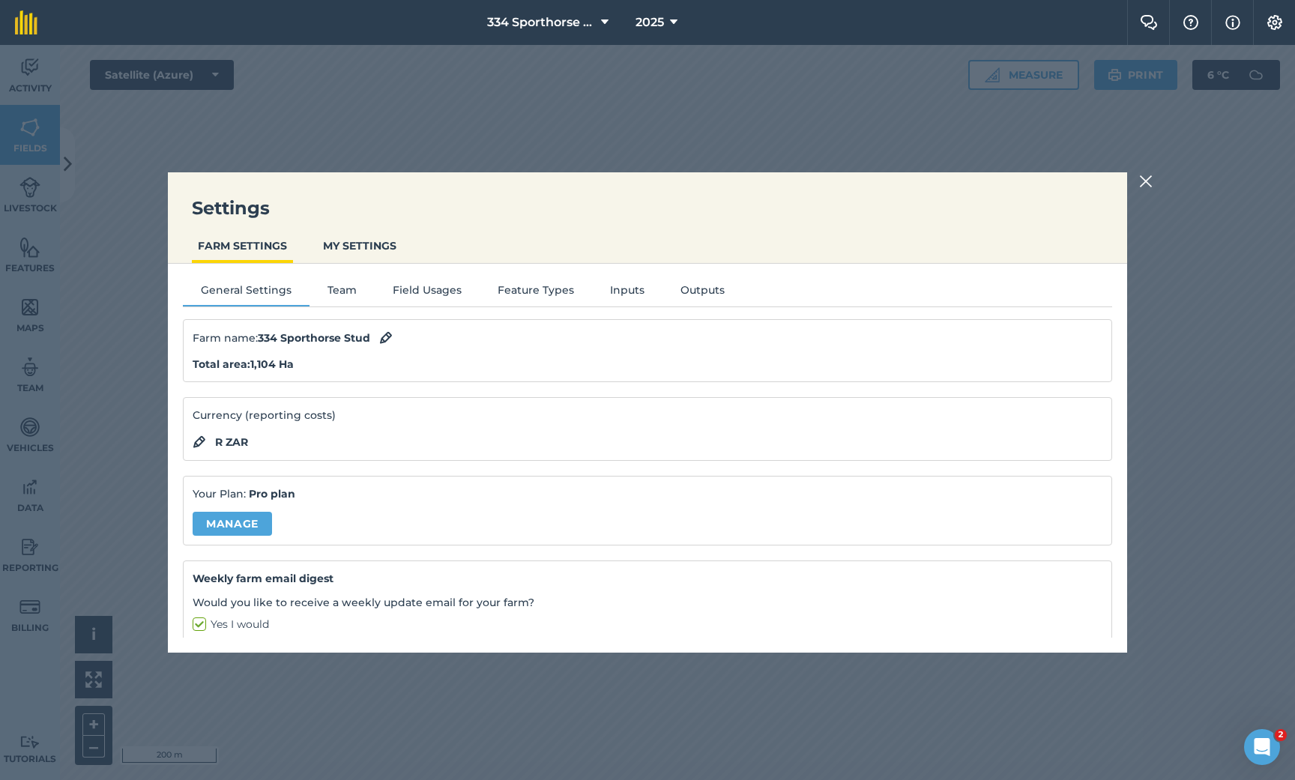
click at [615, 295] on button "Inputs" at bounding box center [627, 293] width 70 height 22
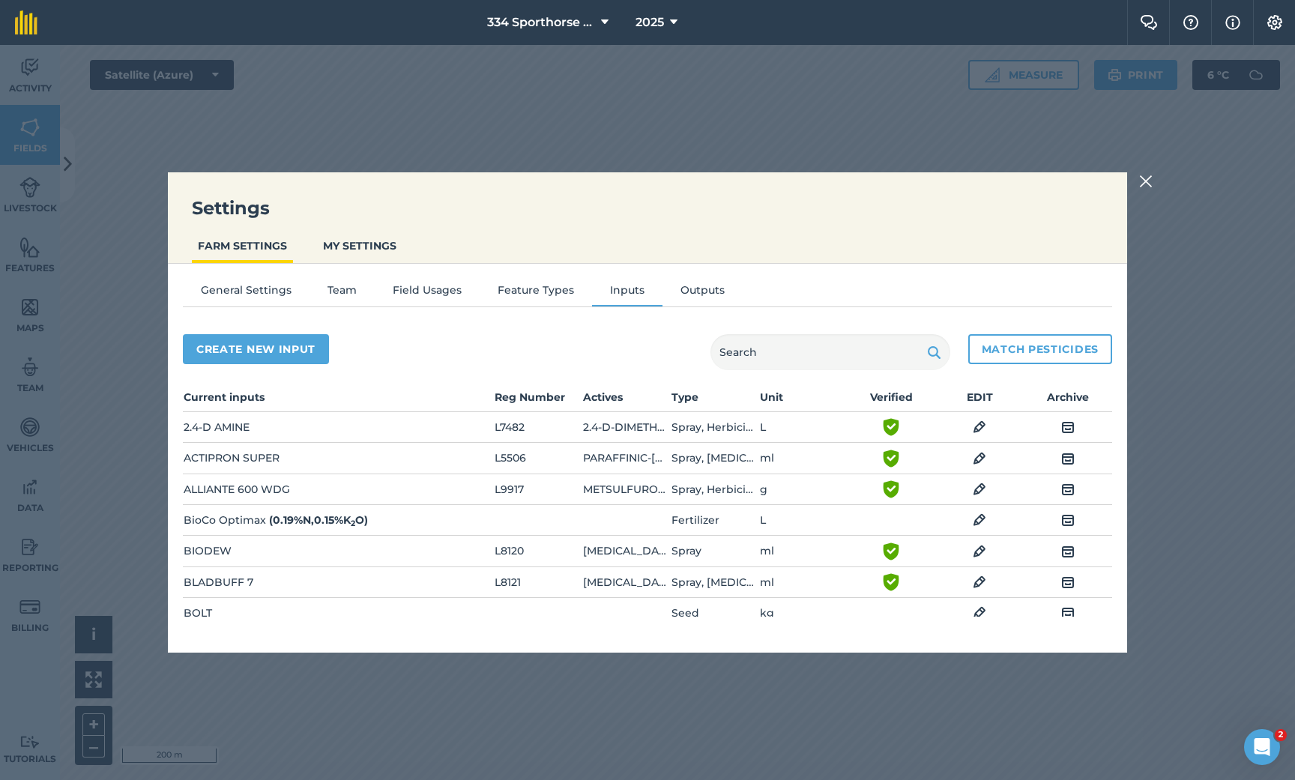
scroll to position [0, 0]
click at [281, 343] on button "Create new input" at bounding box center [256, 349] width 146 height 30
select select "SEED"
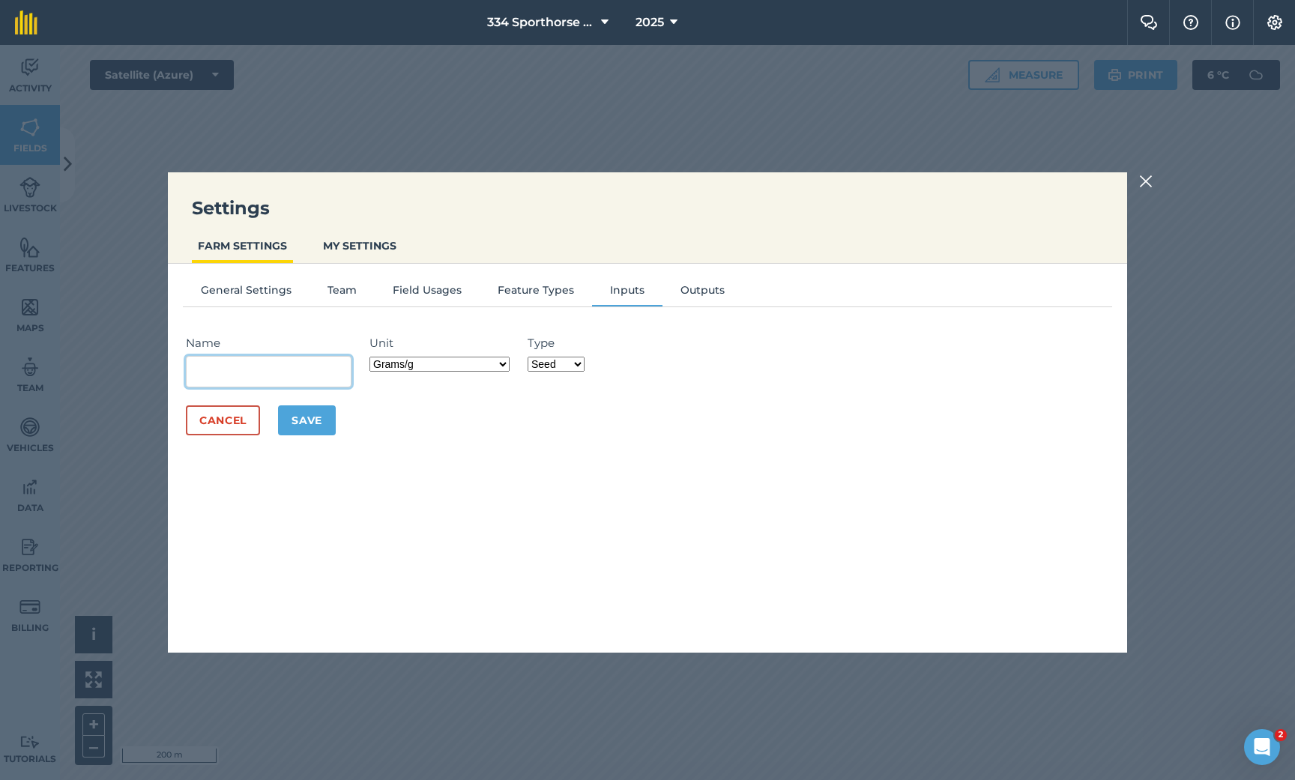
click at [277, 366] on input "Name" at bounding box center [269, 371] width 166 height 31
type input "C"
type input "Prolime Calcite"
select select "FERTILIZER"
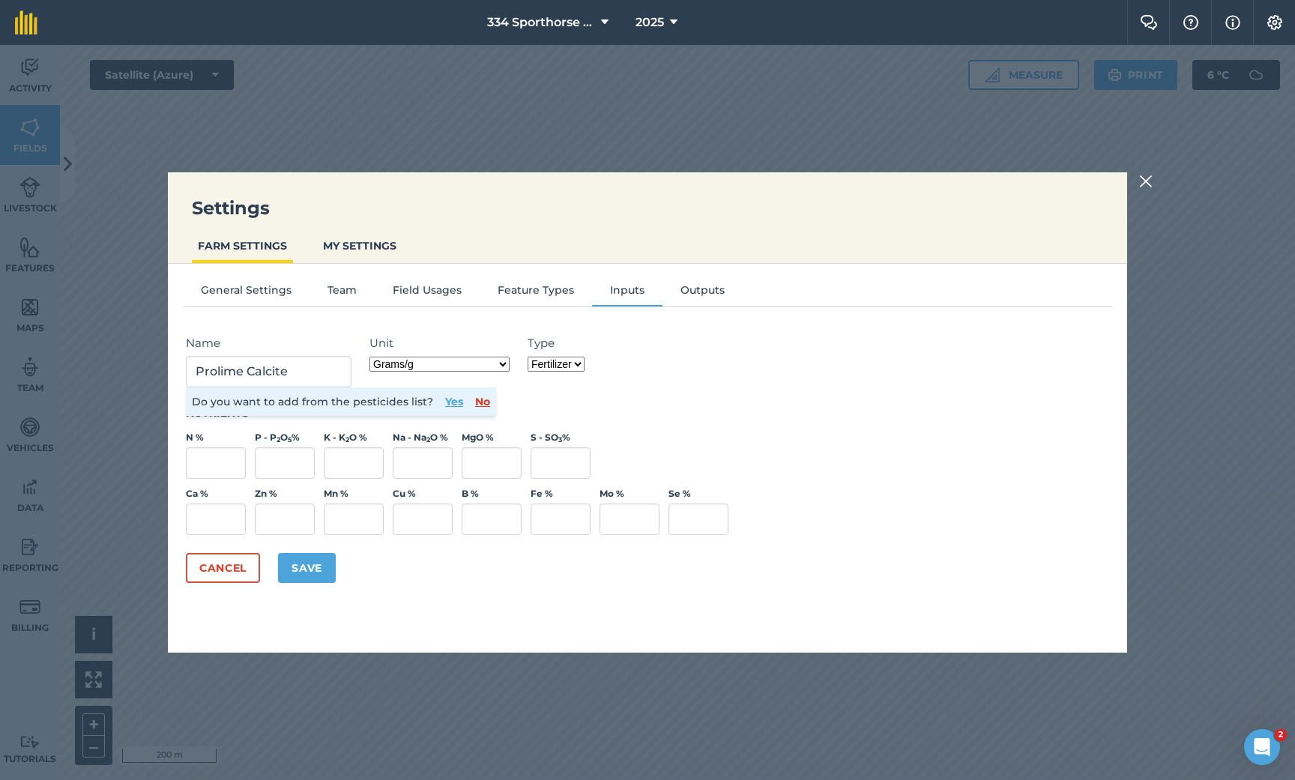
select select "METRIC_TONNES"
click at [566, 402] on form "Name Prolime Calcite Do you want to add from the pesticides list? Yes No Unit G…" at bounding box center [647, 458] width 929 height 279
click at [475, 405] on button "No" at bounding box center [482, 401] width 15 height 16
click at [224, 513] on input "Ca %" at bounding box center [216, 519] width 60 height 31
type input "30"
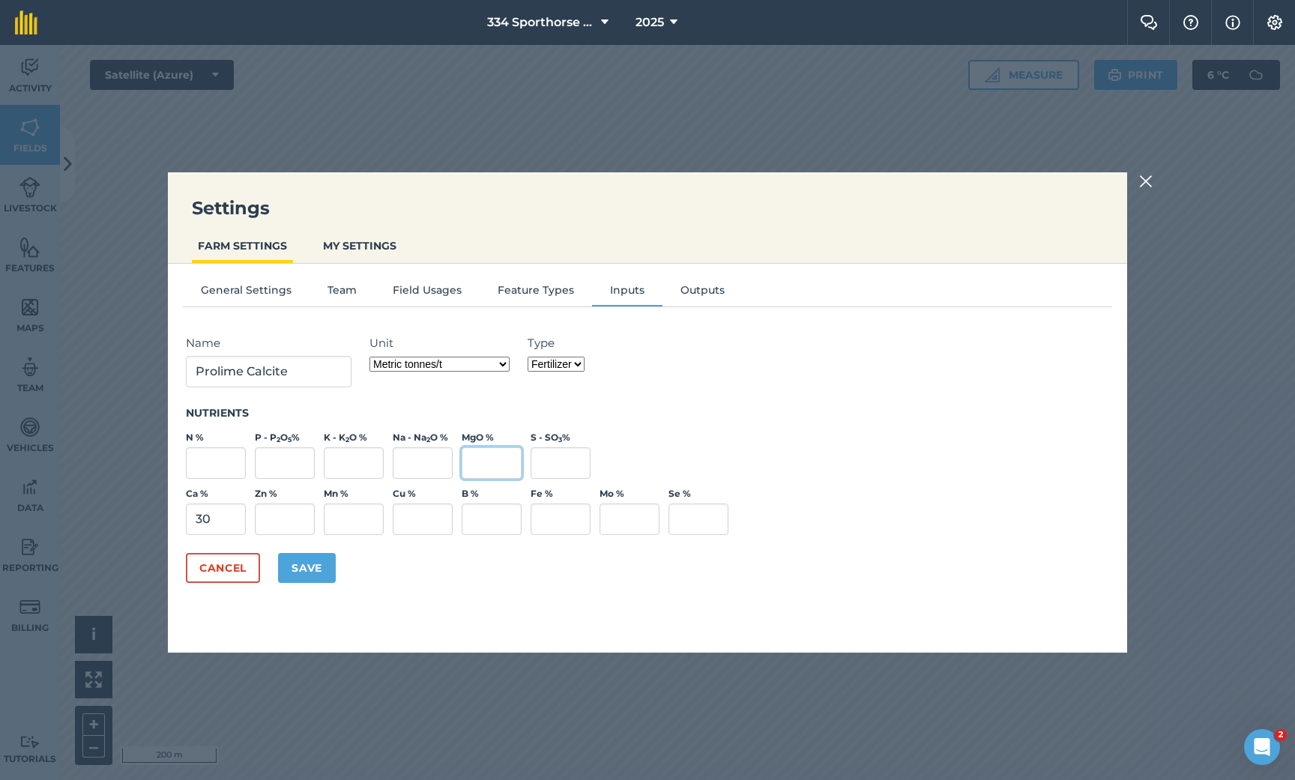
click at [479, 462] on input "MgO %" at bounding box center [492, 462] width 60 height 31
type input "5"
click at [318, 564] on button "Save" at bounding box center [307, 568] width 58 height 30
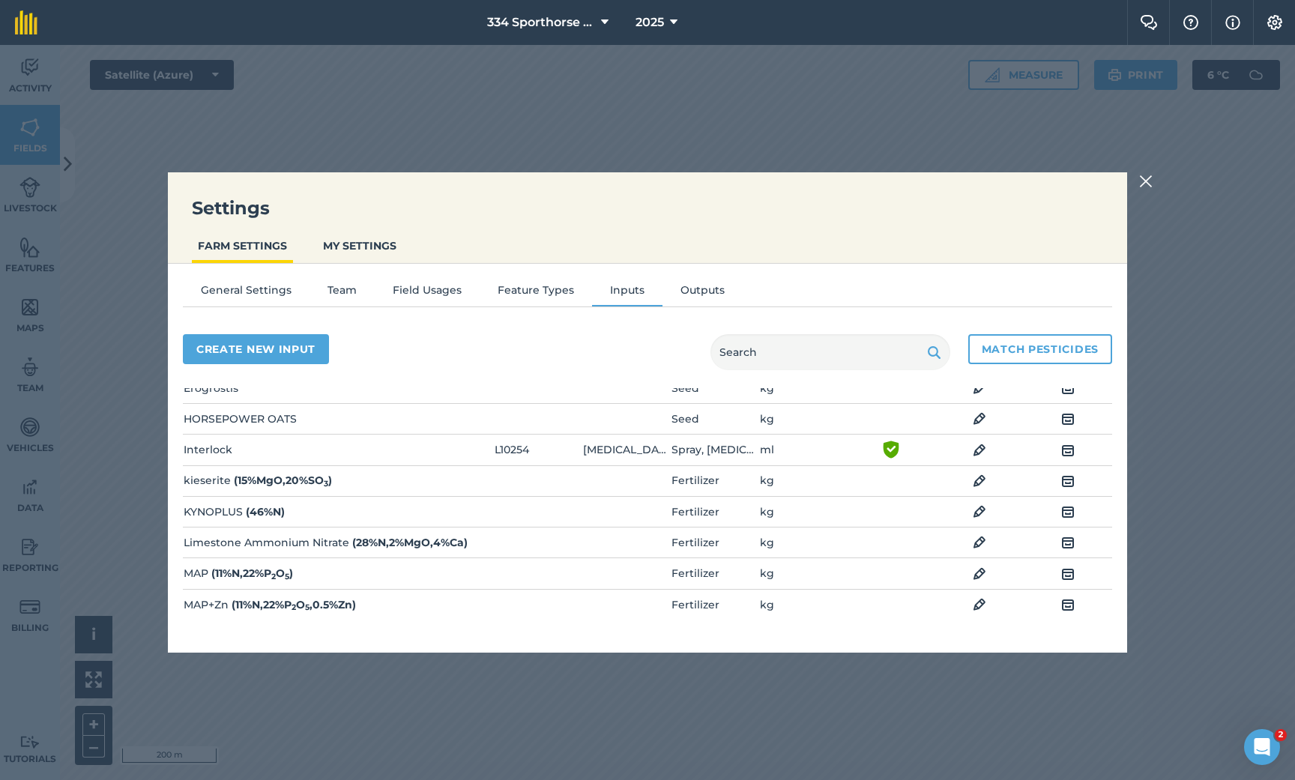
scroll to position [507, 0]
click at [1147, 188] on img at bounding box center [1145, 181] width 13 height 18
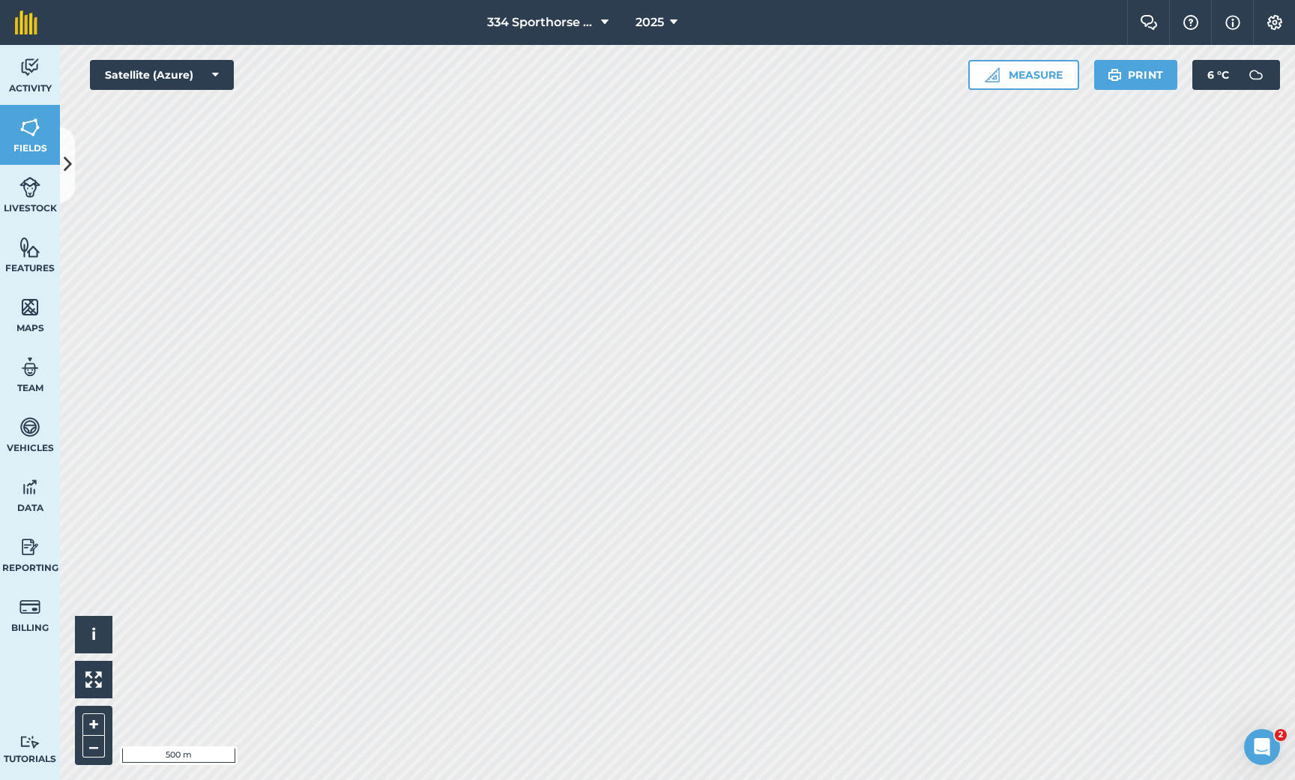
click at [67, 172] on icon at bounding box center [68, 164] width 8 height 26
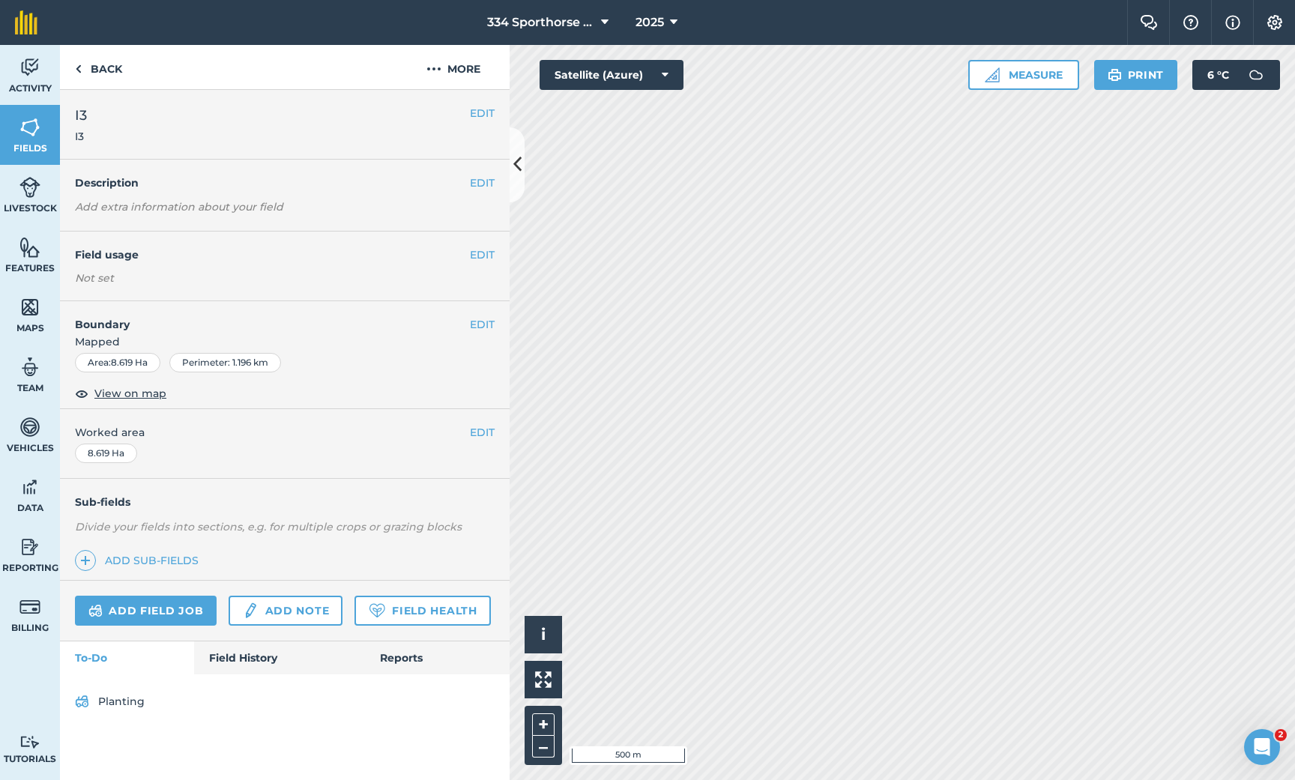
click at [251, 658] on link "Field History" at bounding box center [279, 658] width 170 height 33
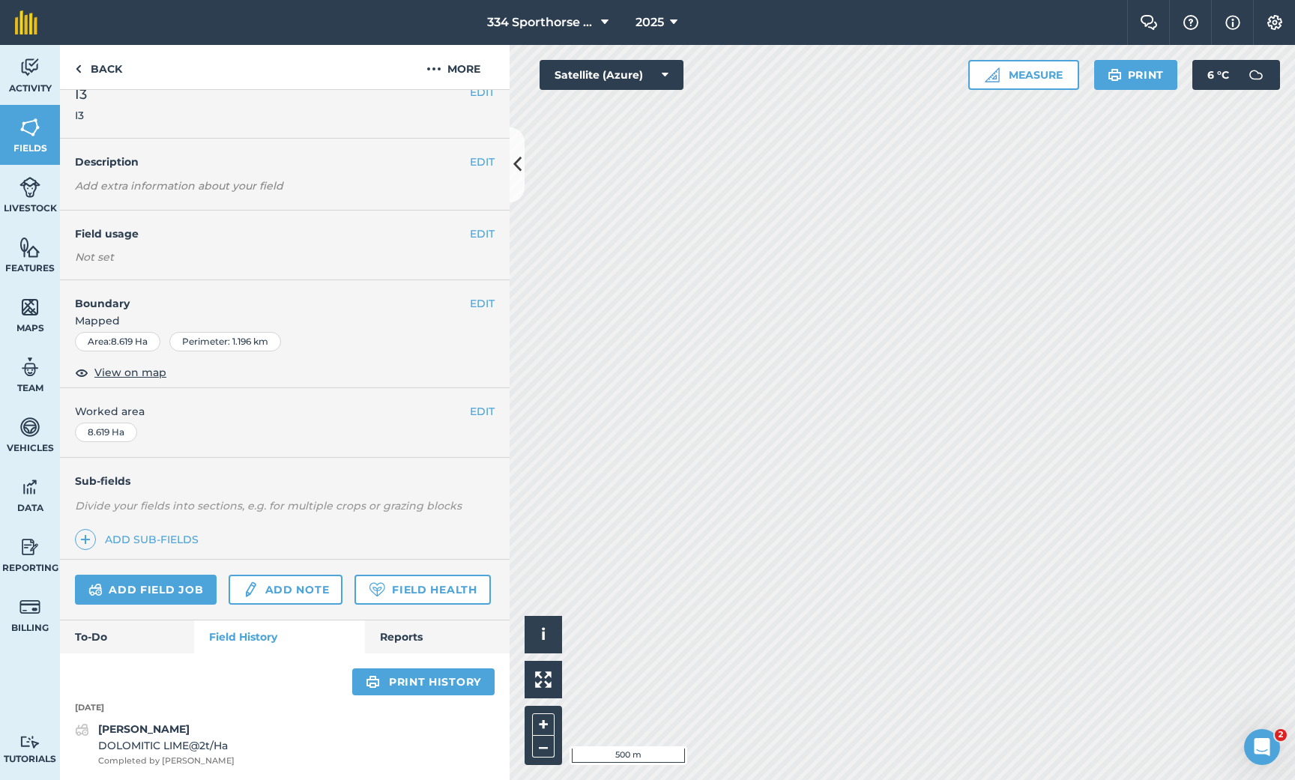
scroll to position [19, 0]
click at [164, 746] on span "DOLOMITIC LIME @ 2 t / Ha" at bounding box center [166, 747] width 136 height 16
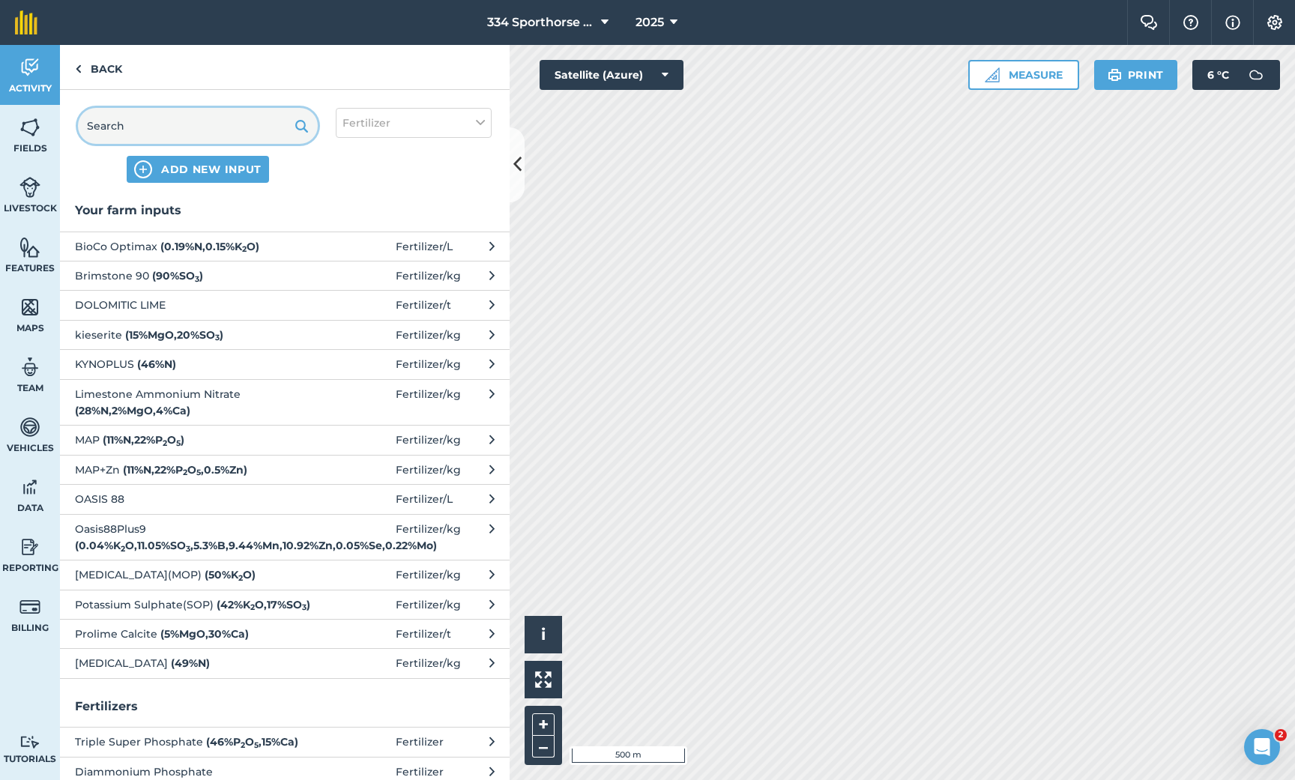
click at [195, 130] on input "text" at bounding box center [198, 126] width 240 height 36
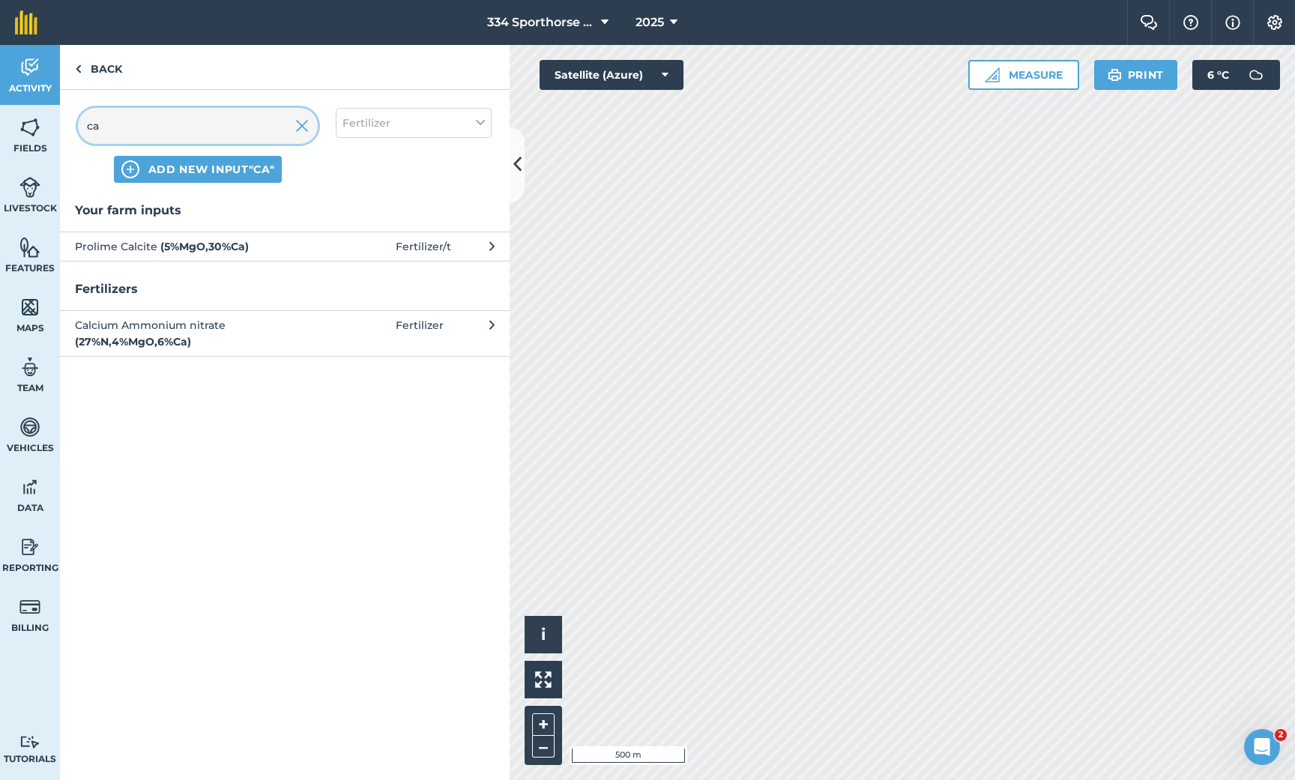
type input "ca"
click at [294, 245] on span "Prolime Calcite ( 5 % MgO , 30 % Ca )" at bounding box center [197, 246] width 245 height 16
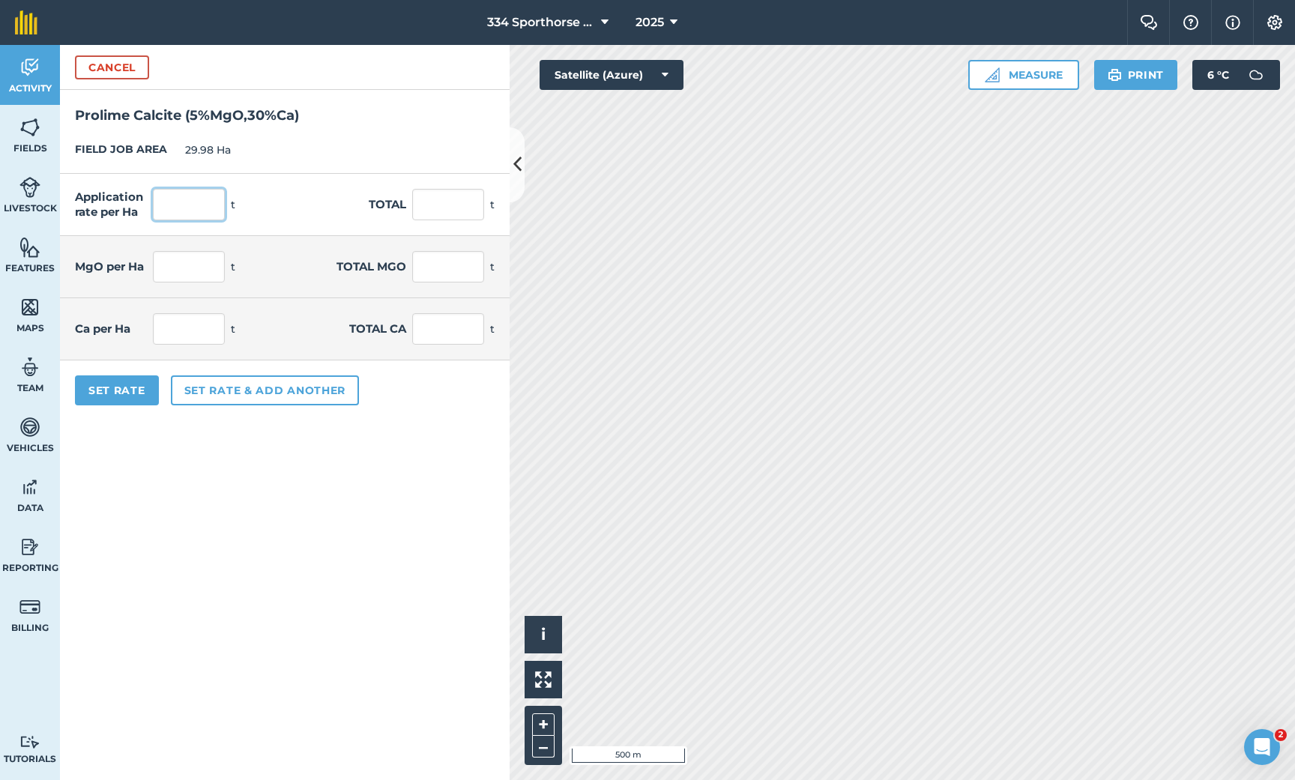
click at [212, 205] on input "text" at bounding box center [189, 204] width 72 height 31
type input "1"
type input "29.98"
type input "0.05"
type input "1.499"
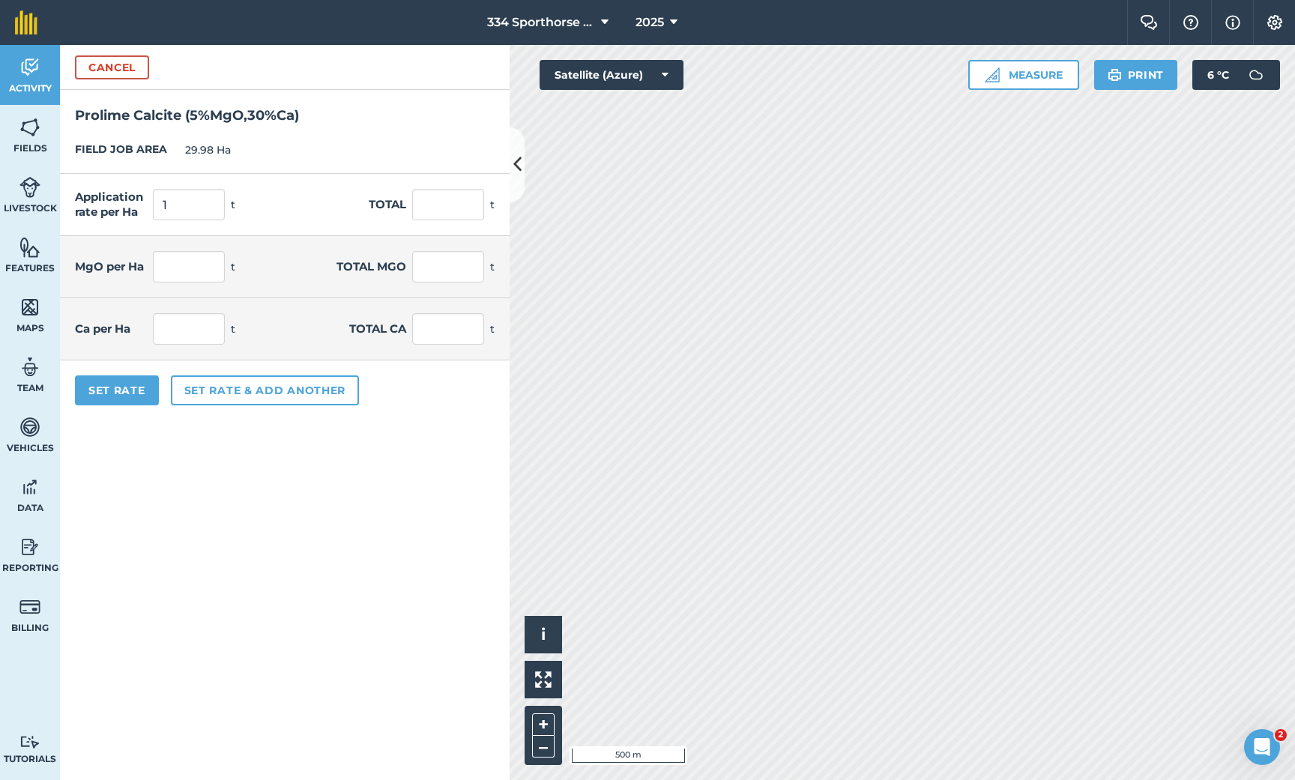
type input "0.3"
type input "8.994"
click at [127, 393] on button "Set Rate" at bounding box center [117, 390] width 84 height 30
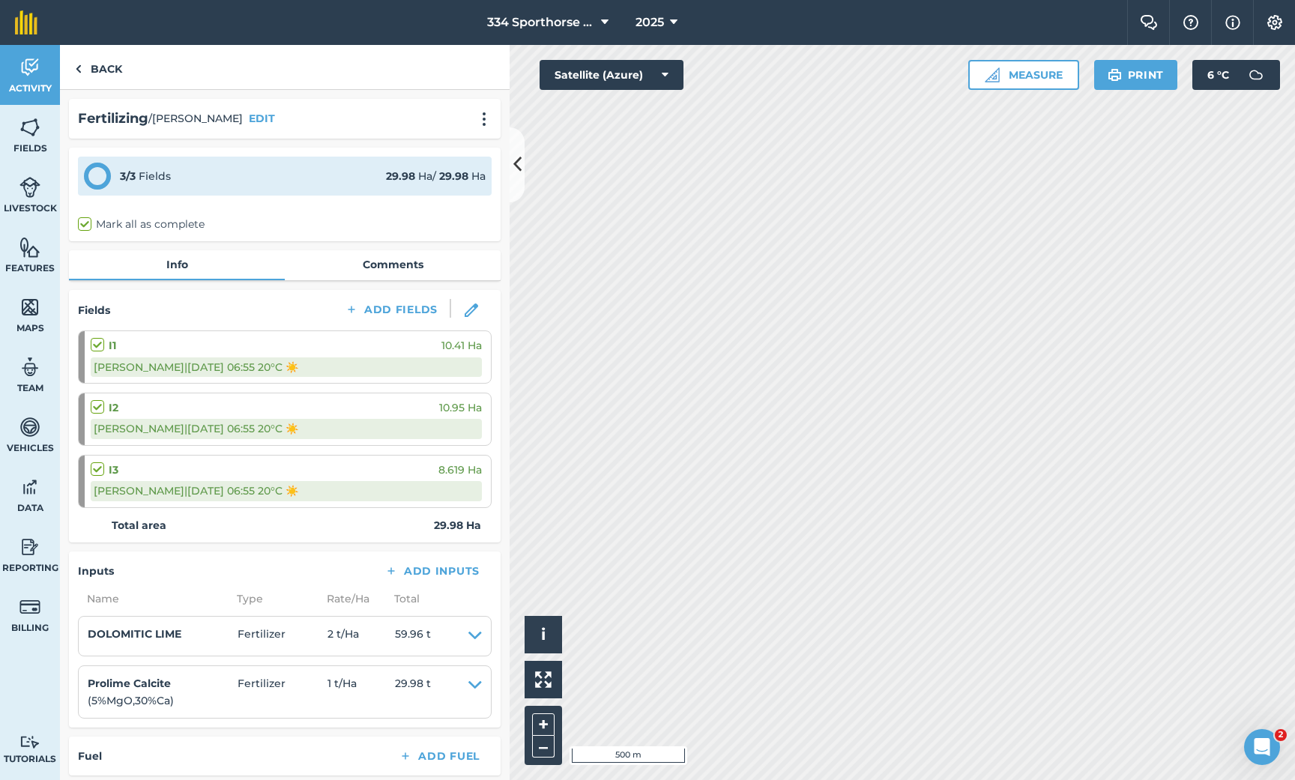
click at [519, 171] on icon at bounding box center [517, 164] width 8 height 26
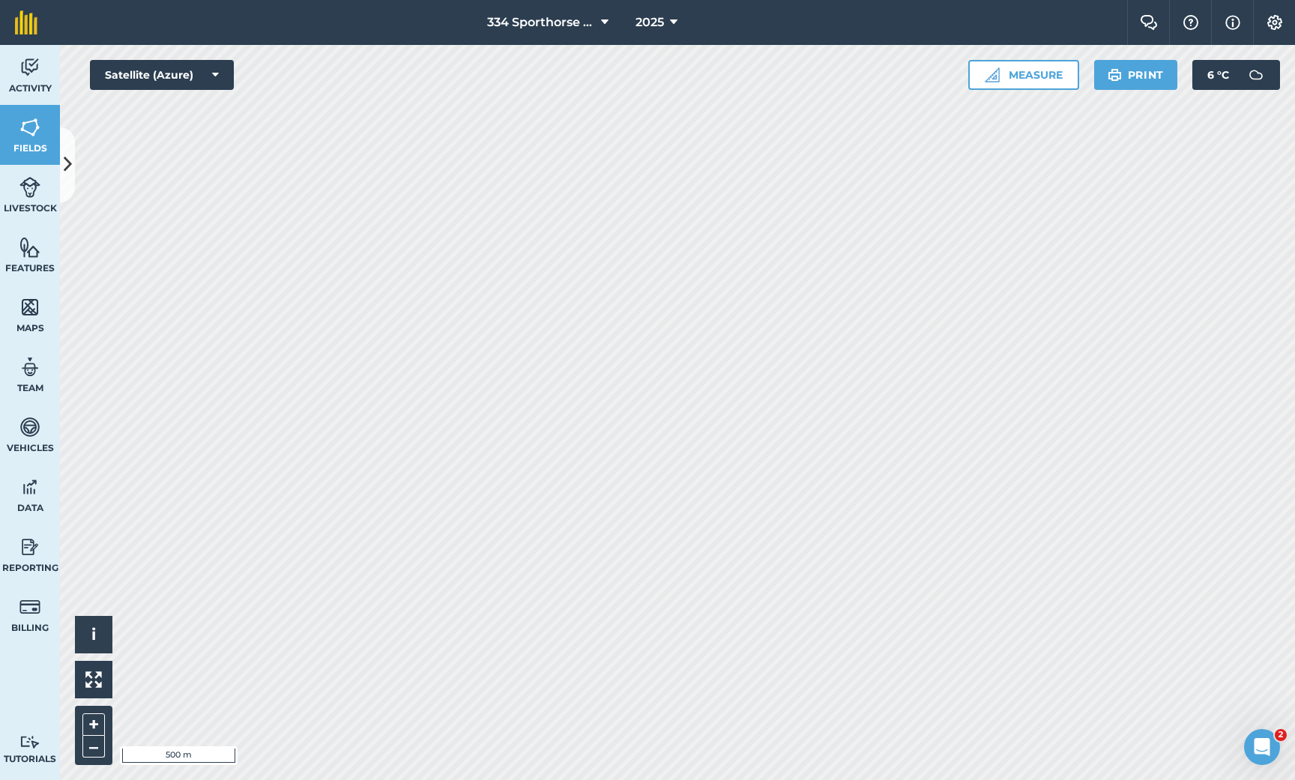
click at [66, 169] on icon at bounding box center [68, 164] width 8 height 26
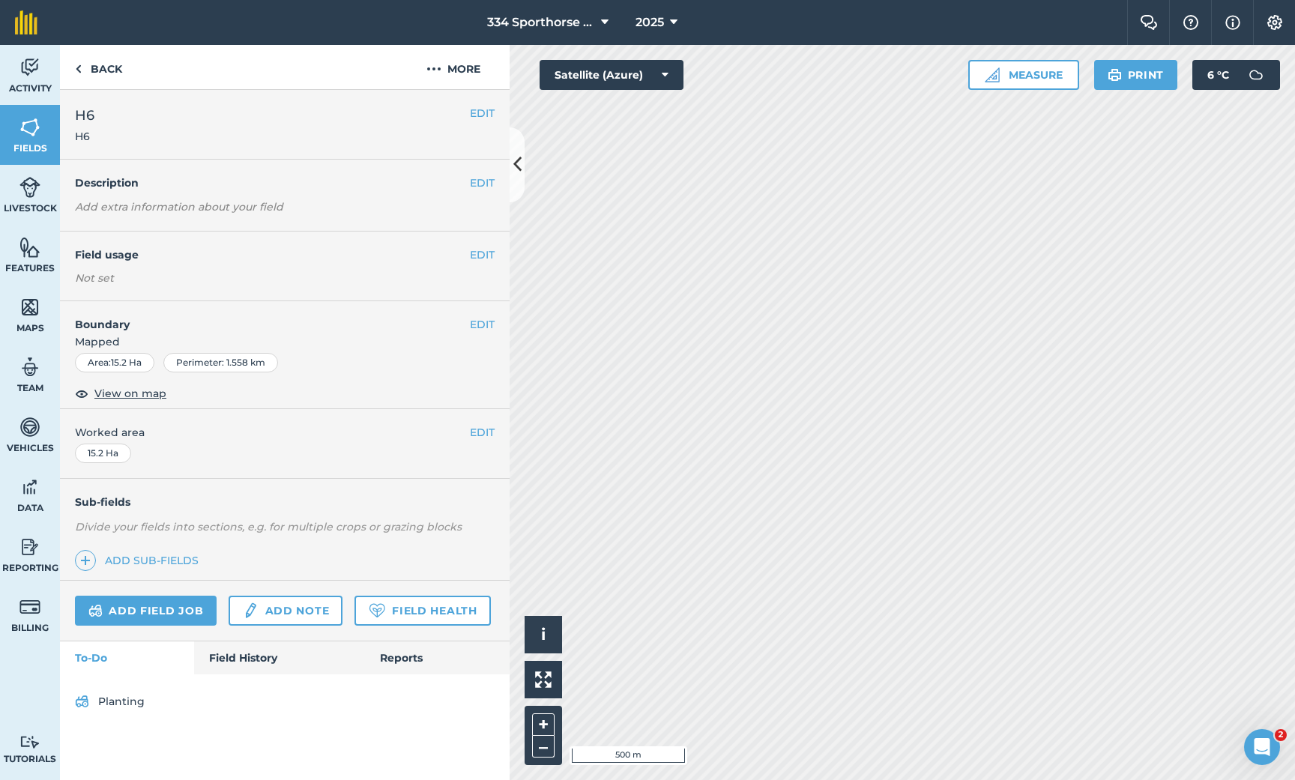
click at [225, 653] on link "Field History" at bounding box center [279, 658] width 170 height 33
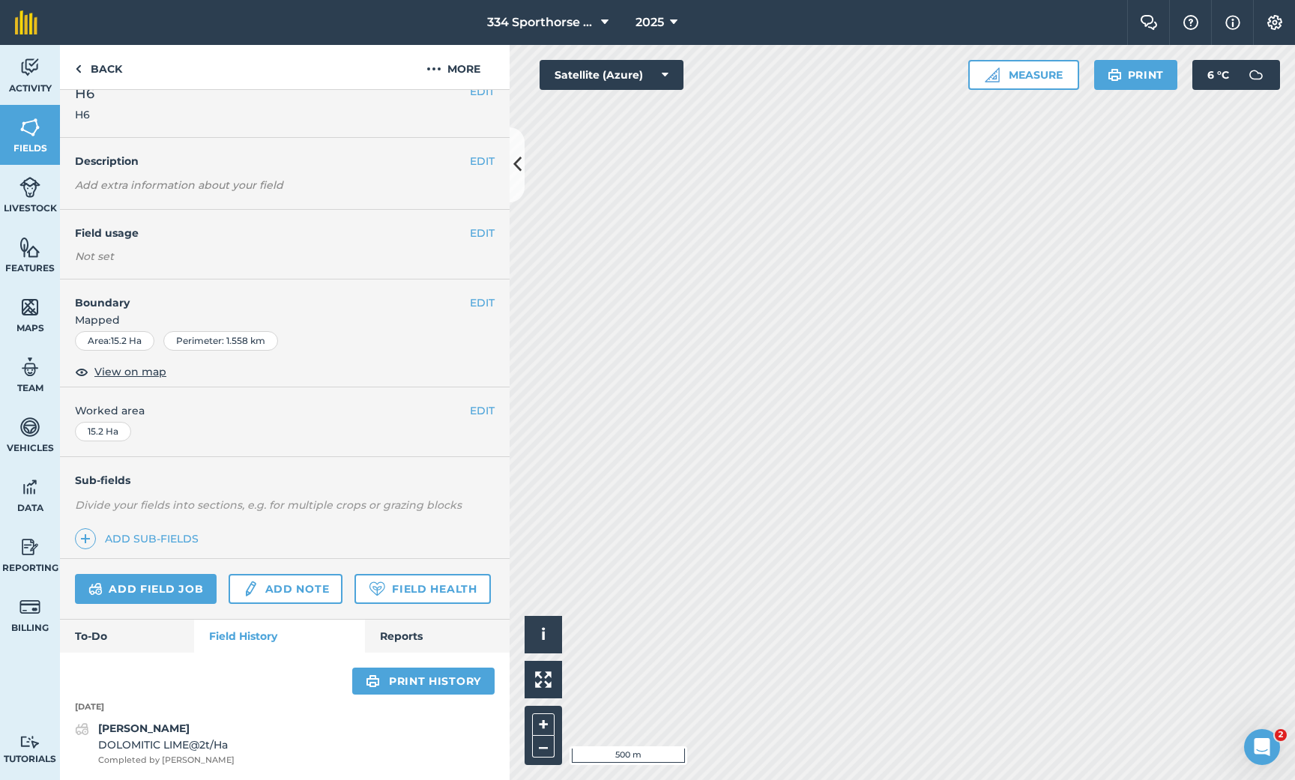
scroll to position [19, 0]
click at [157, 752] on span "DOLOMITIC LIME @ 2 t / Ha" at bounding box center [166, 747] width 136 height 16
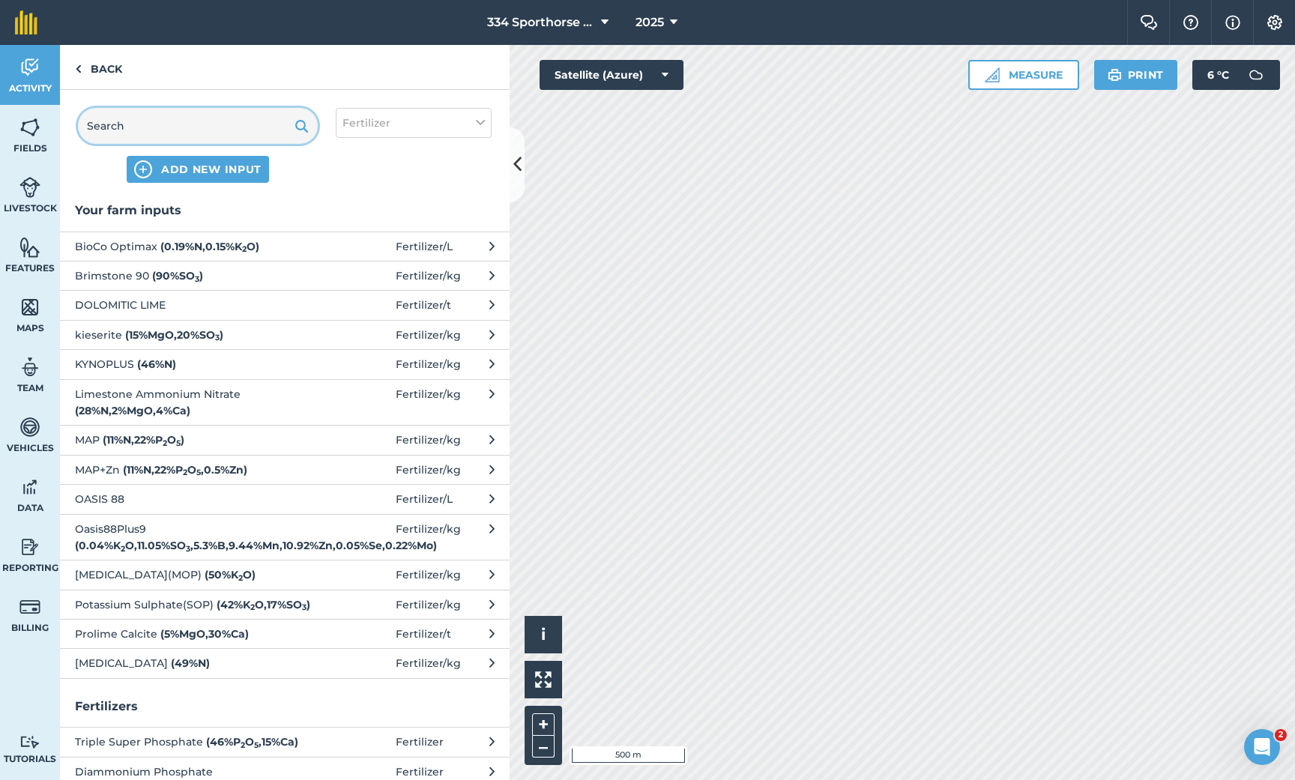
click at [173, 141] on input "text" at bounding box center [198, 126] width 240 height 36
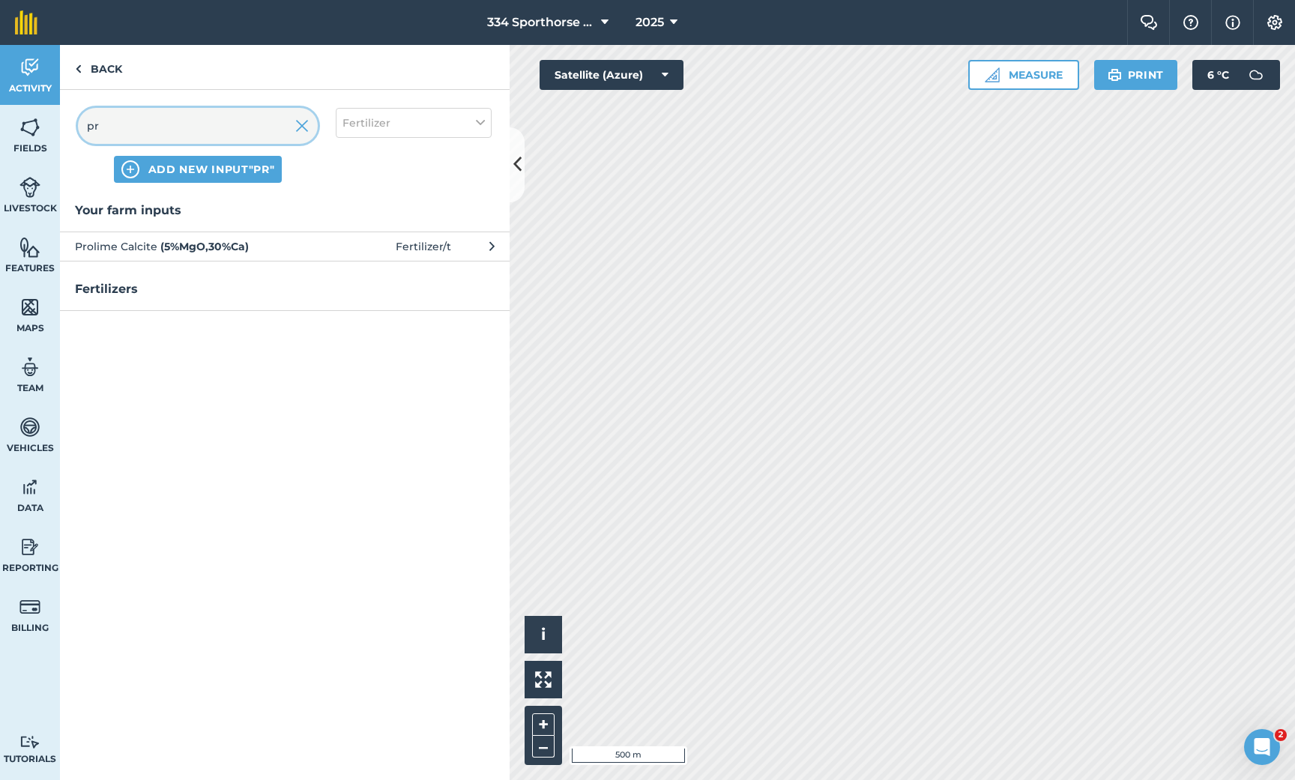
type input "pr"
click at [187, 253] on span "Prolime Calcite ( 5 % MgO , 30 % Ca )" at bounding box center [197, 246] width 245 height 16
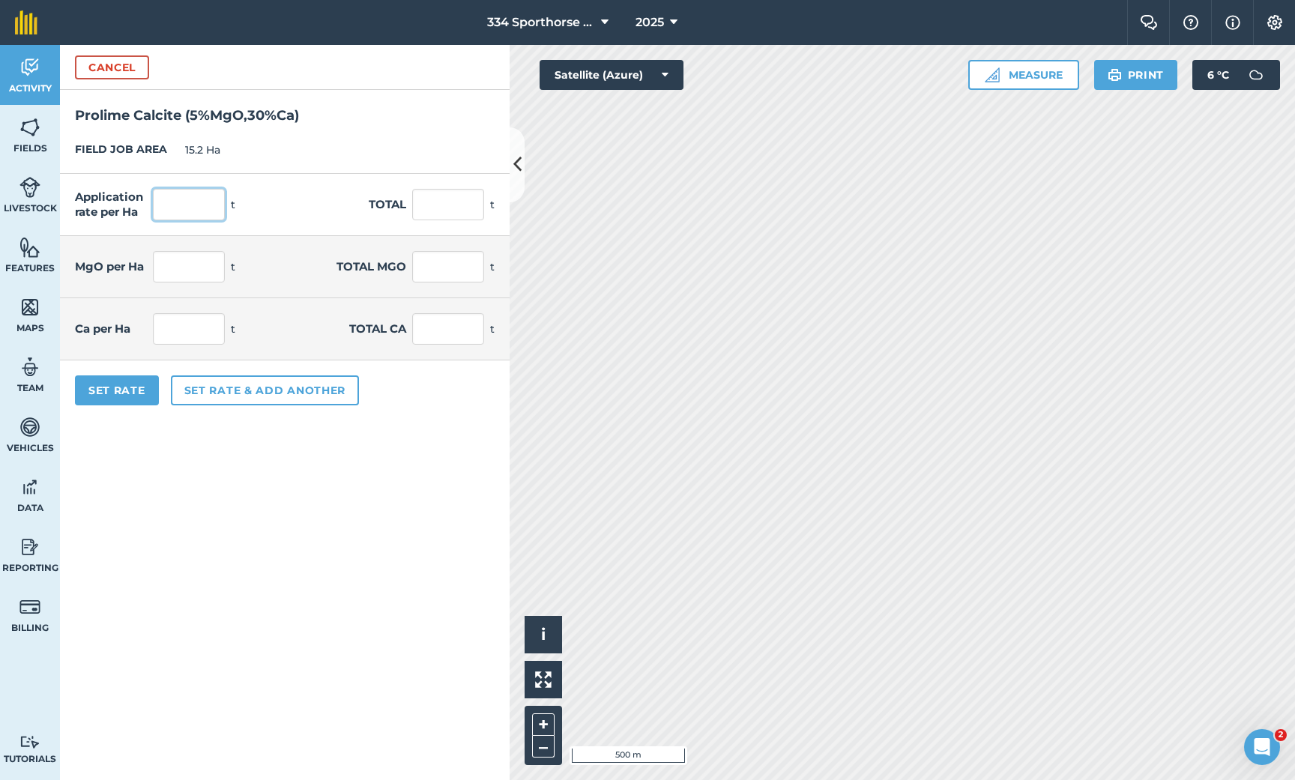
click at [198, 208] on input "text" at bounding box center [189, 204] width 72 height 31
type input "1"
type input "15.2"
type input "0.05"
type input "0.76"
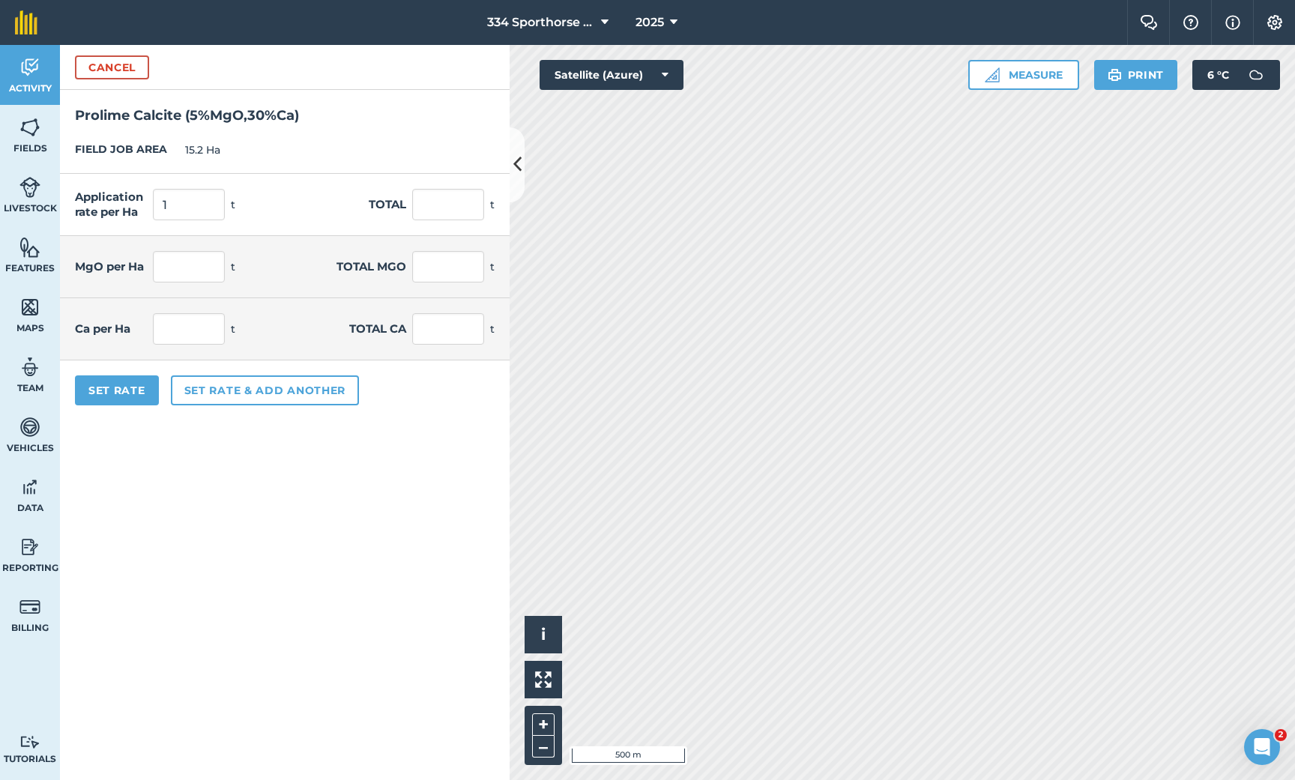
type input "0.3"
type input "4.56"
click at [140, 444] on form "Cancel Prolime Calcite ( 5 % MgO , 30 % Ca ) FIELD JOB AREA 15.2 Ha Application…" at bounding box center [285, 412] width 450 height 735
click at [133, 391] on button "Set Rate" at bounding box center [117, 390] width 84 height 30
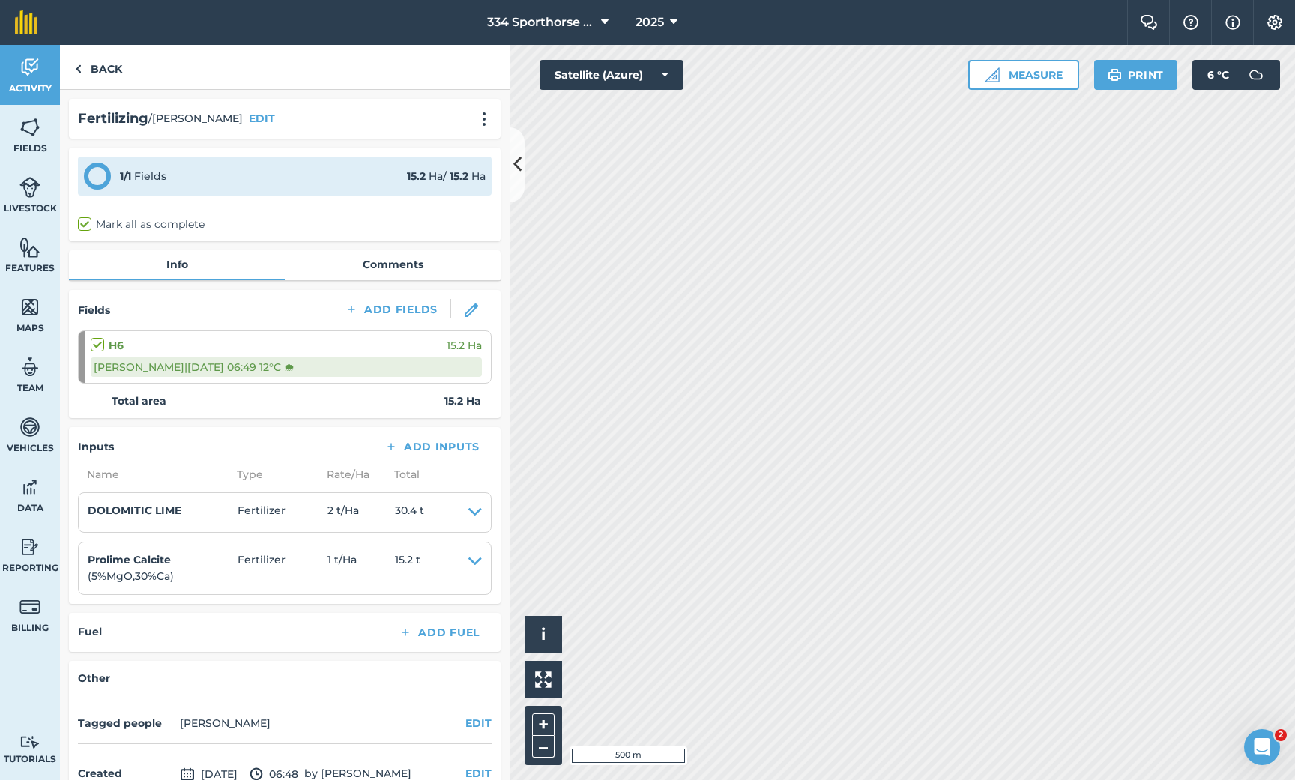
click at [517, 170] on icon at bounding box center [517, 164] width 8 height 26
